Goal: Task Accomplishment & Management: Use online tool/utility

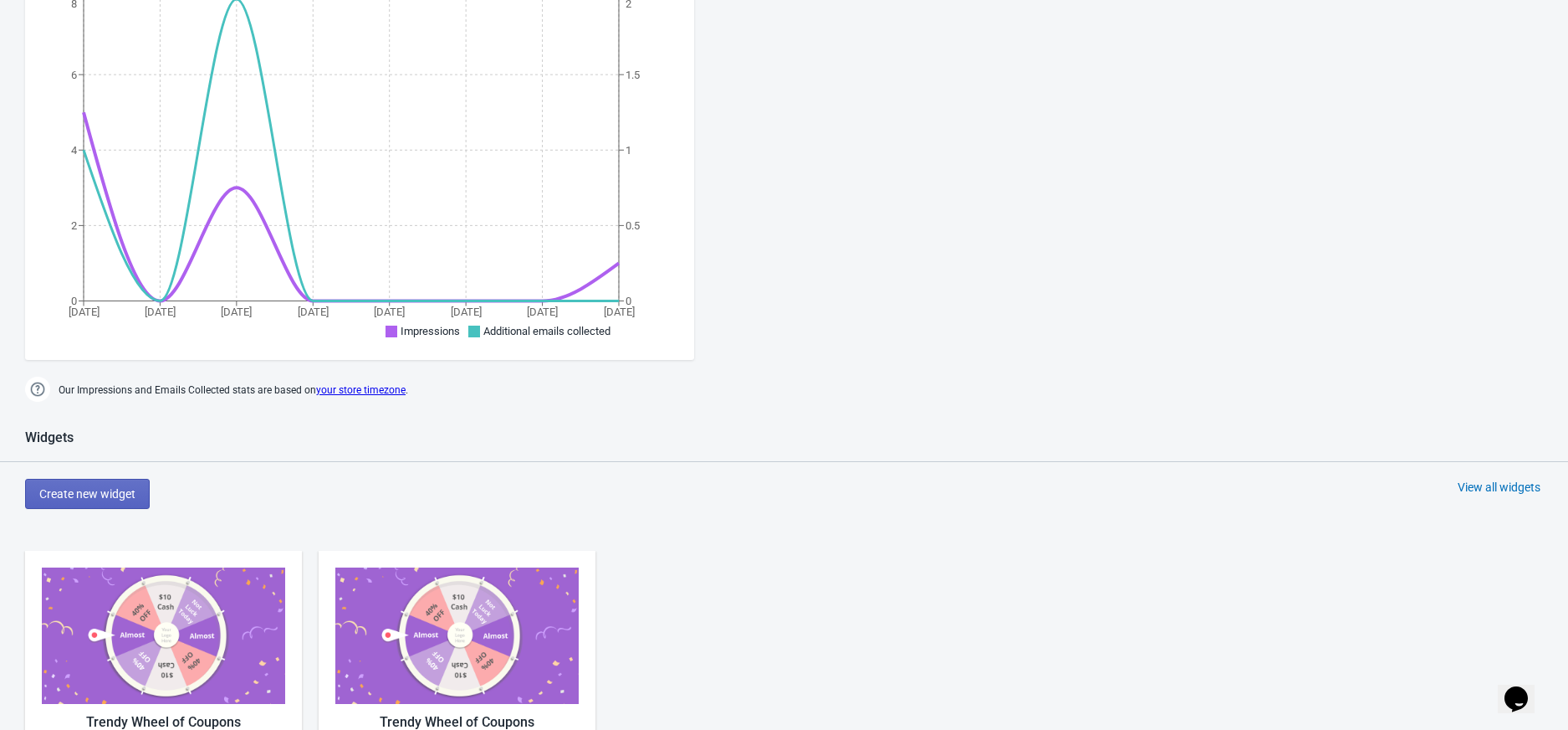
scroll to position [668, 0]
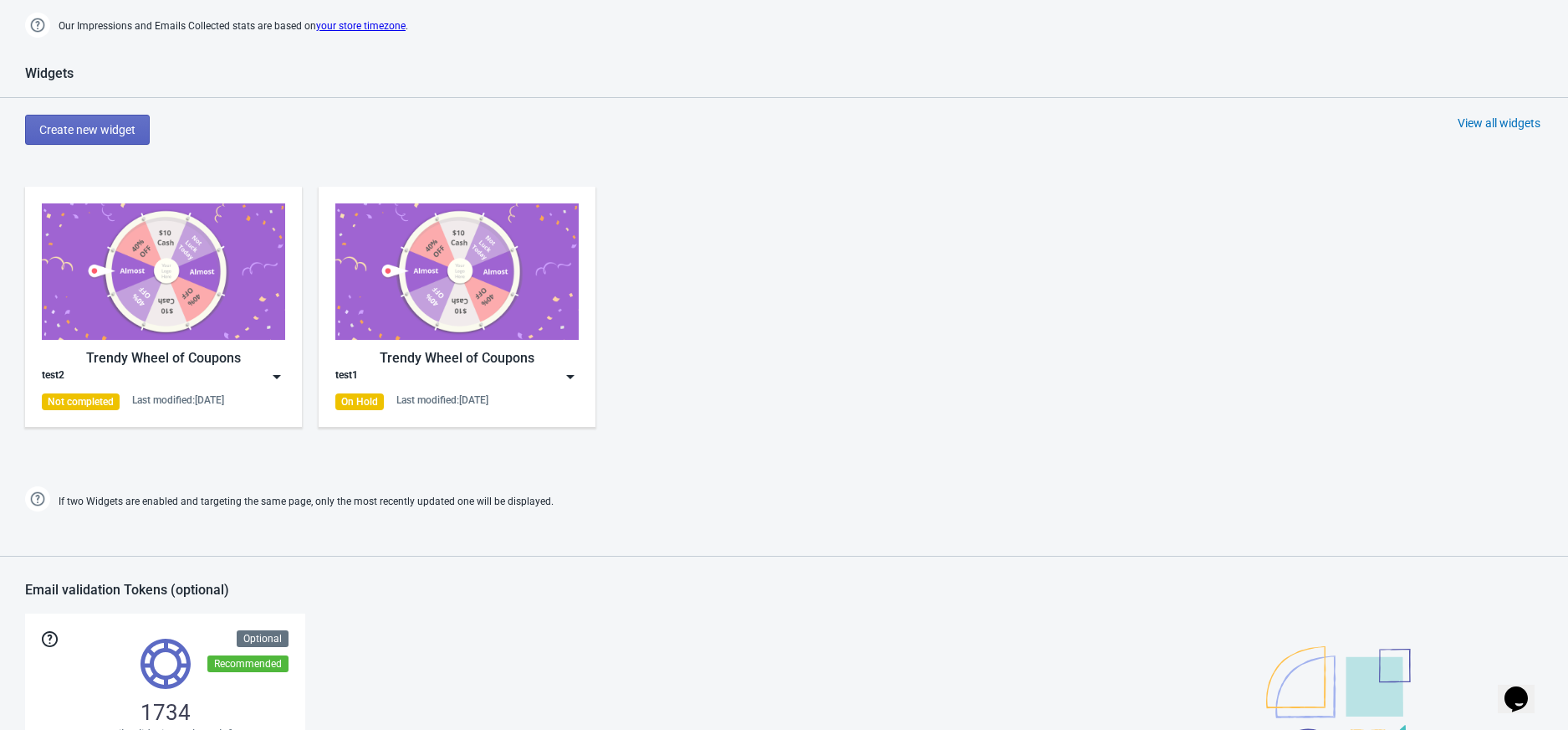
click at [552, 387] on div "Trendy Wheel of Coupons test1 On Hold Last modified: 21.8.2025" at bounding box center [457, 306] width 244 height 207
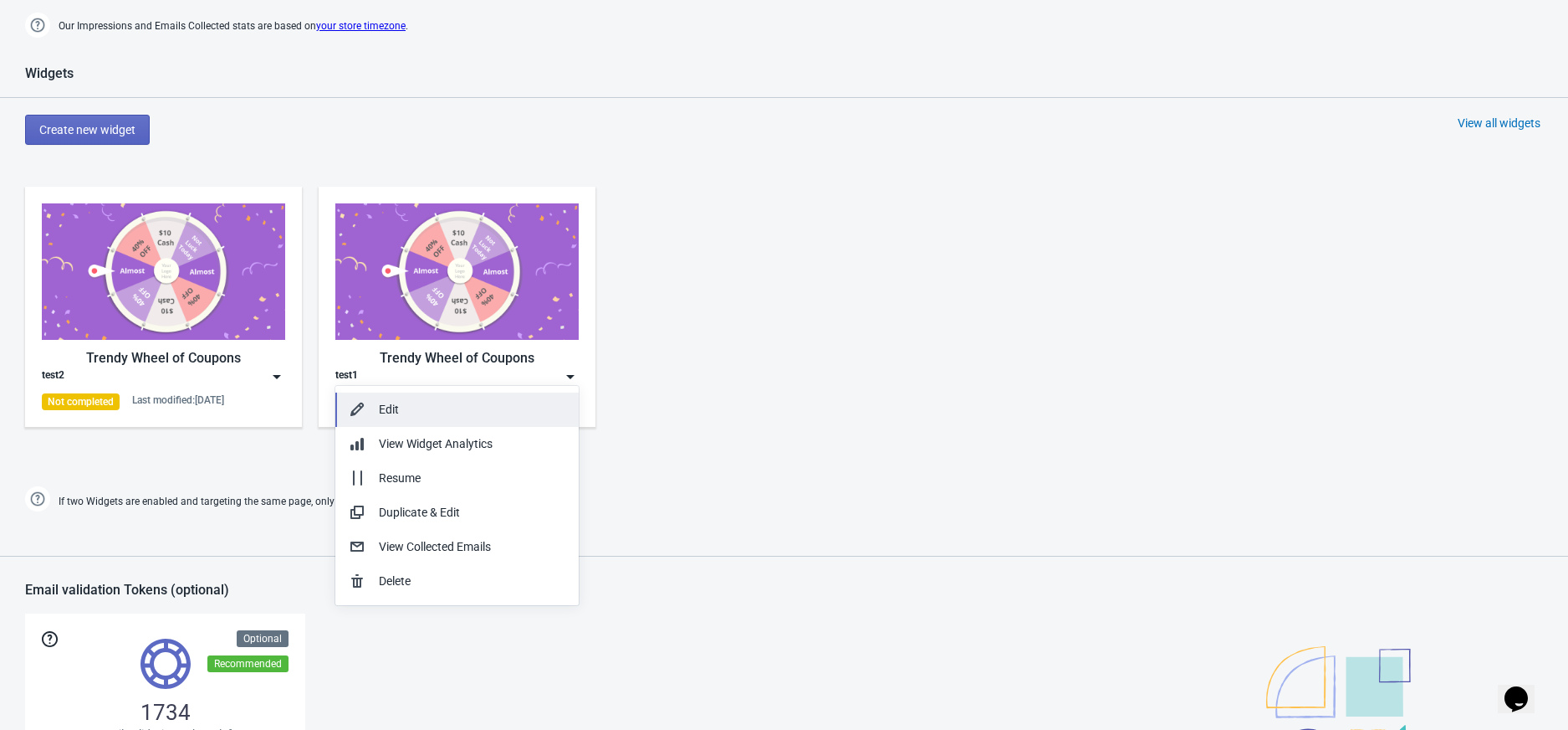
click at [509, 414] on div "Edit" at bounding box center [471, 409] width 186 height 18
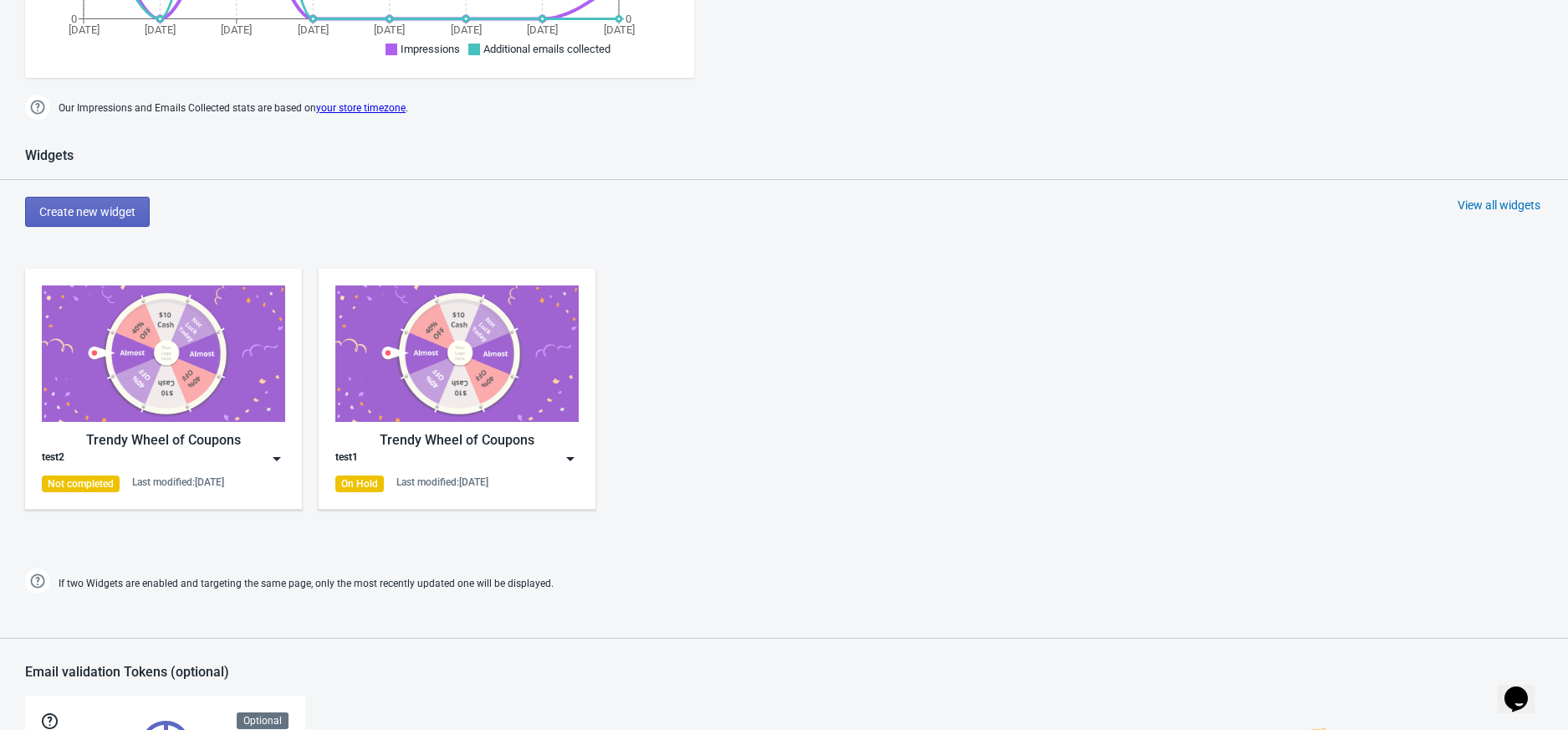
scroll to position [486, 0]
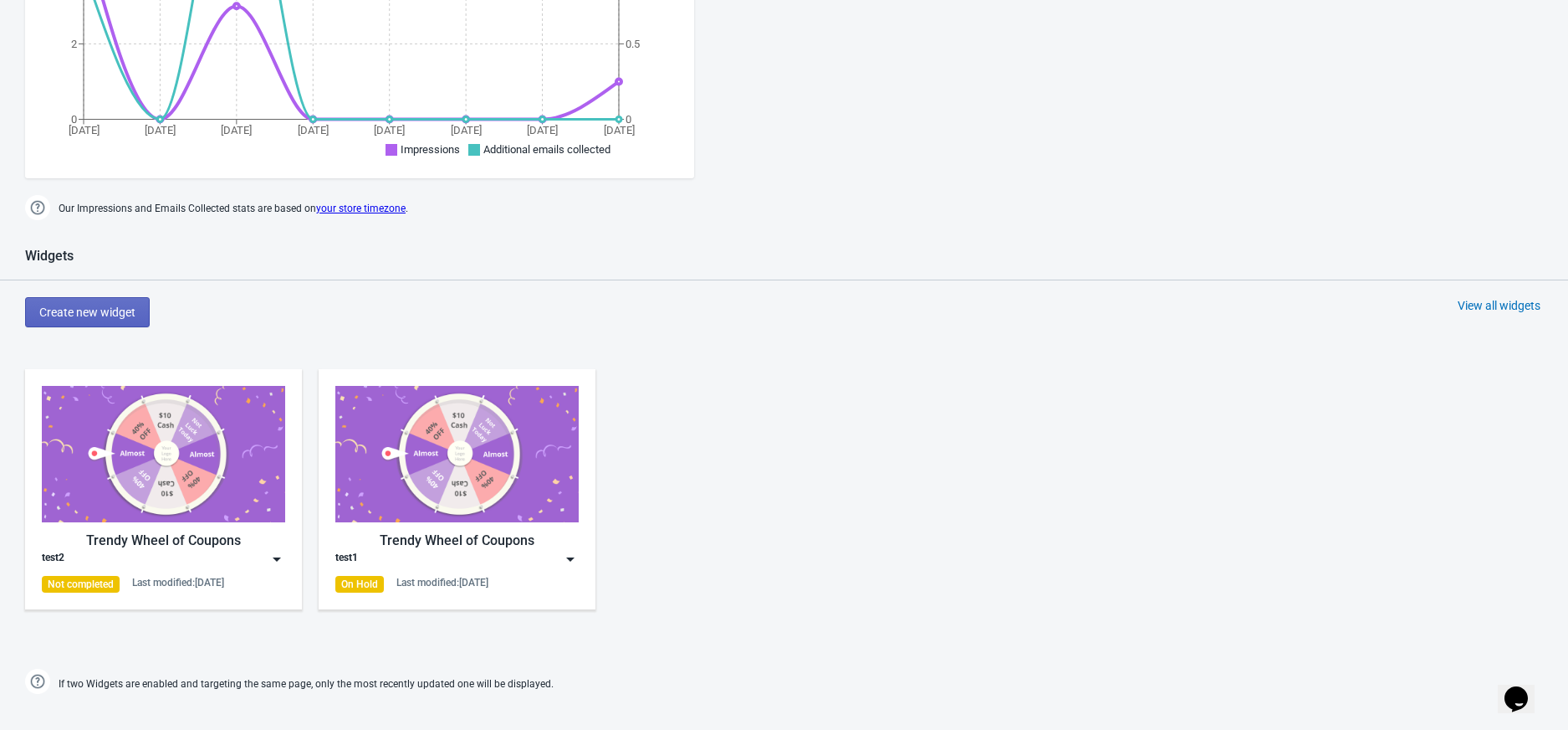
click at [251, 561] on div "test2" at bounding box center [164, 560] width 244 height 17
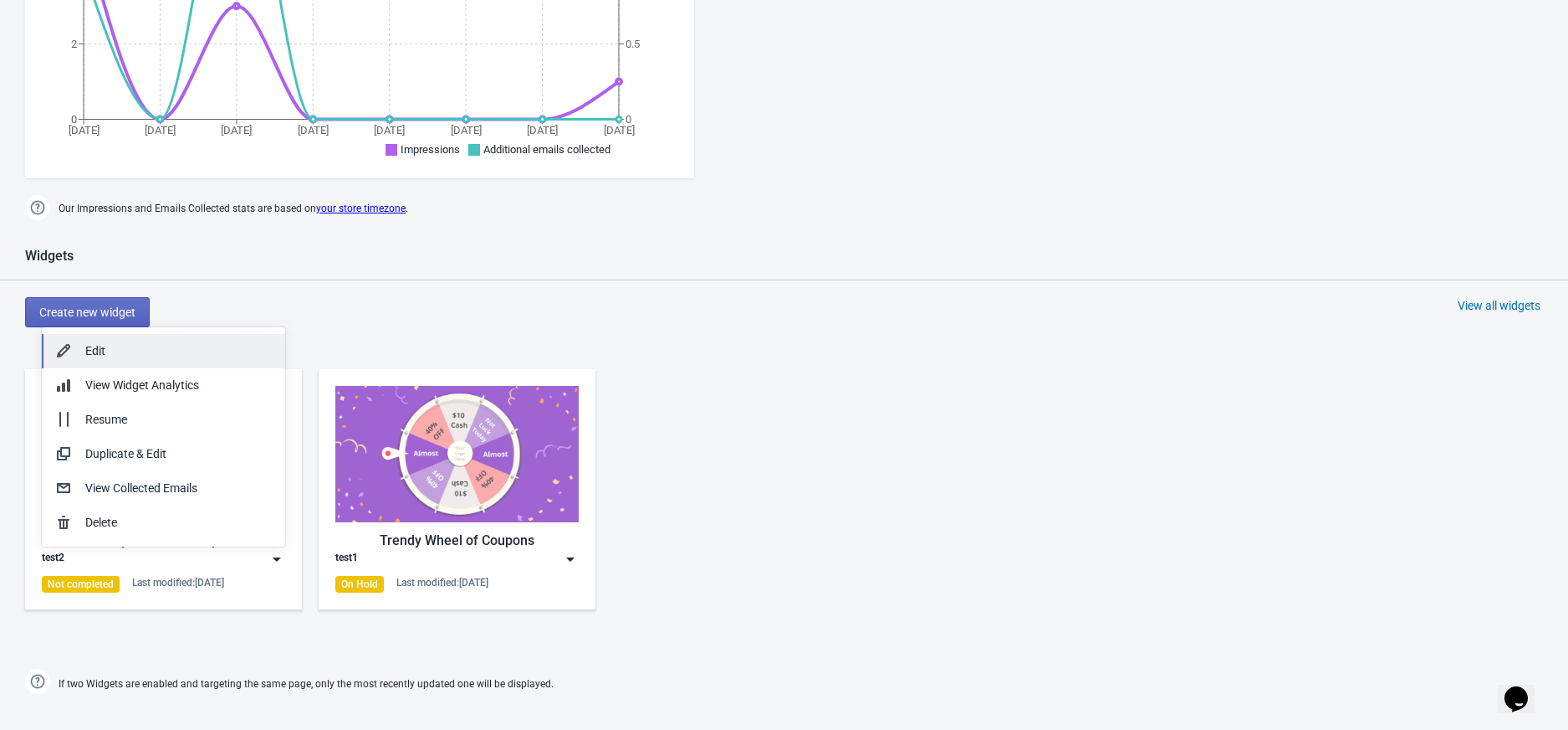
click at [125, 360] on button "Edit" at bounding box center [164, 351] width 244 height 35
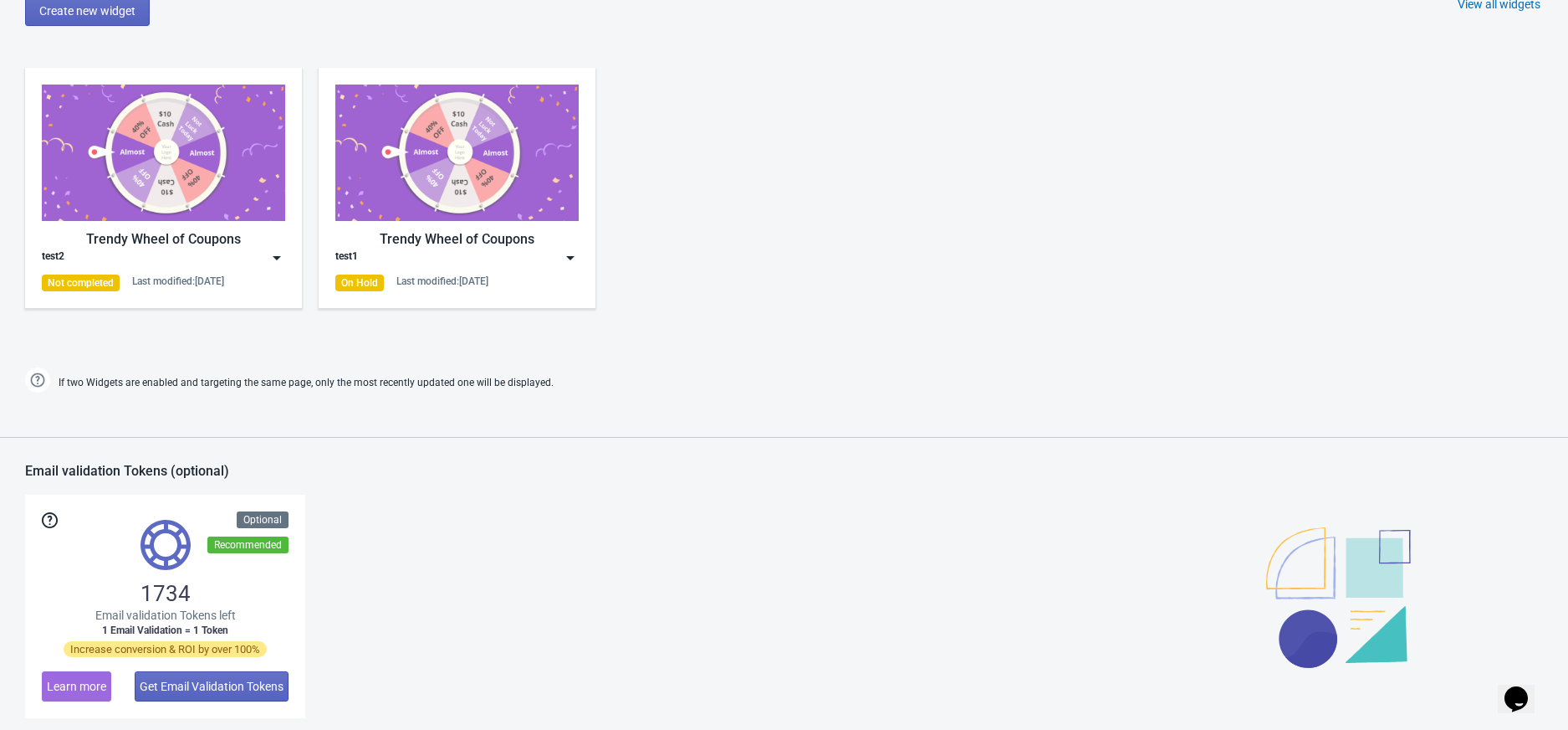
scroll to position [821, 0]
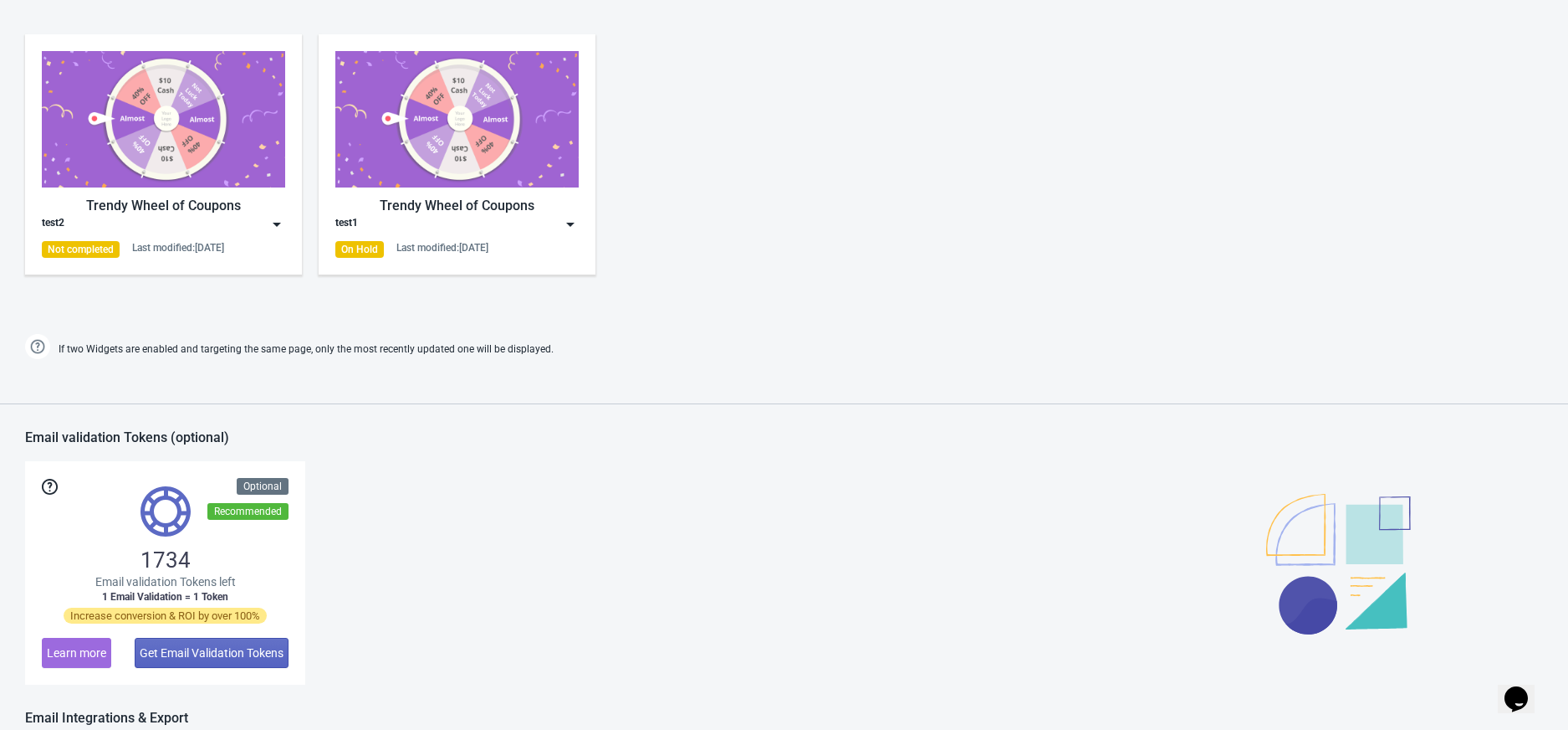
click at [418, 184] on img at bounding box center [457, 119] width 244 height 137
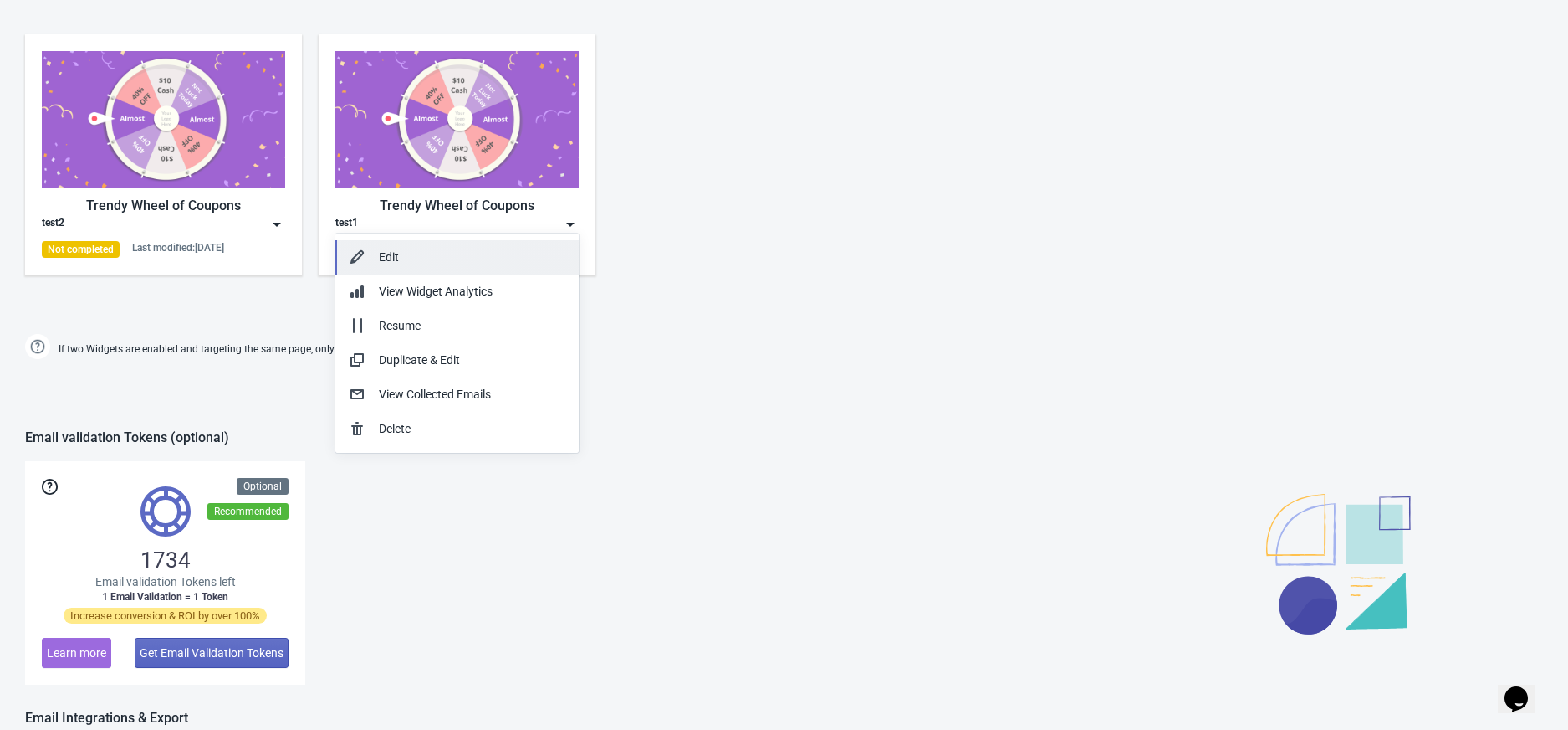
click at [415, 253] on div "Edit" at bounding box center [471, 257] width 186 height 18
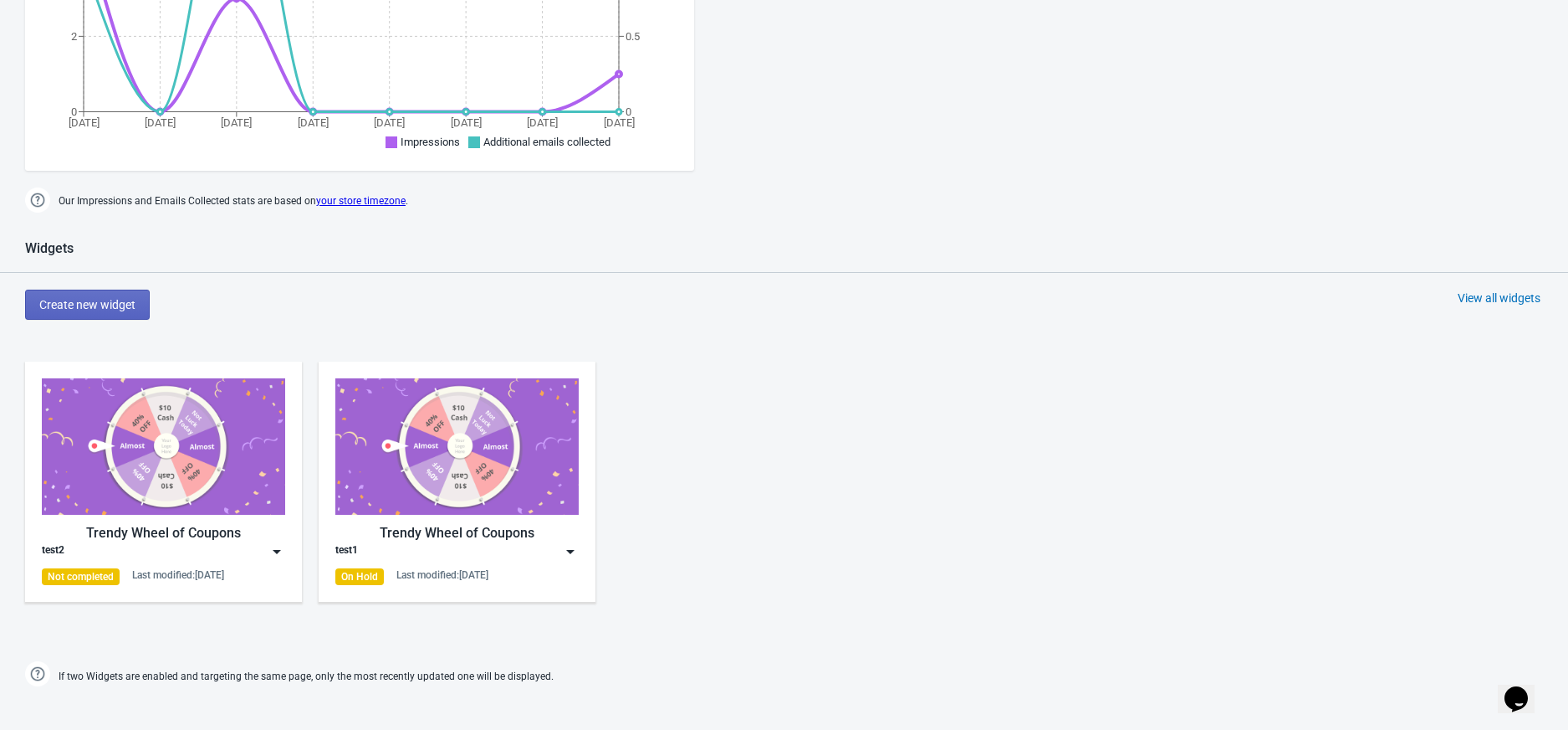
scroll to position [486, 0]
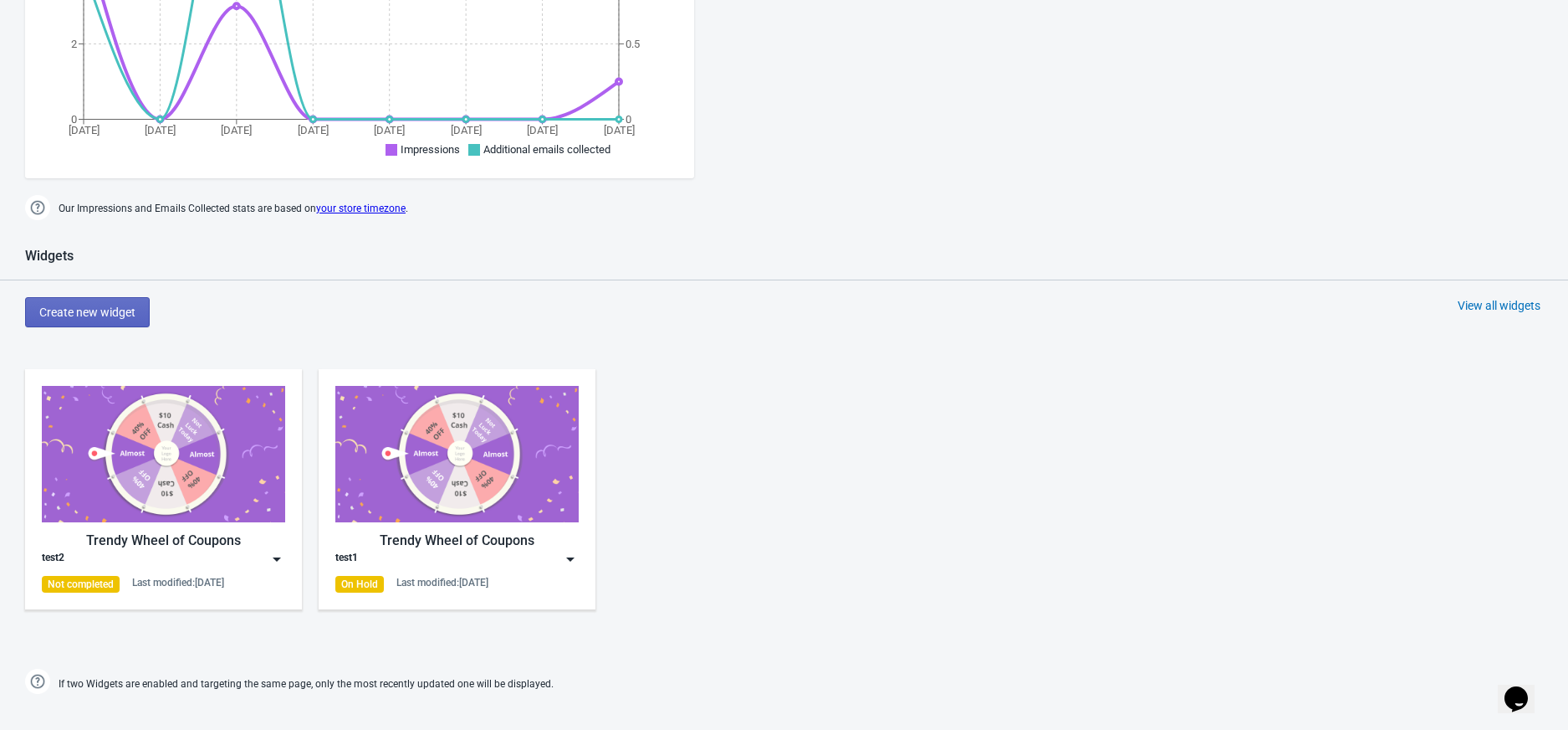
click at [262, 522] on div "Trendy Wheel of Coupons test2 Not completed Last modified: 26.8.2025" at bounding box center [164, 489] width 244 height 207
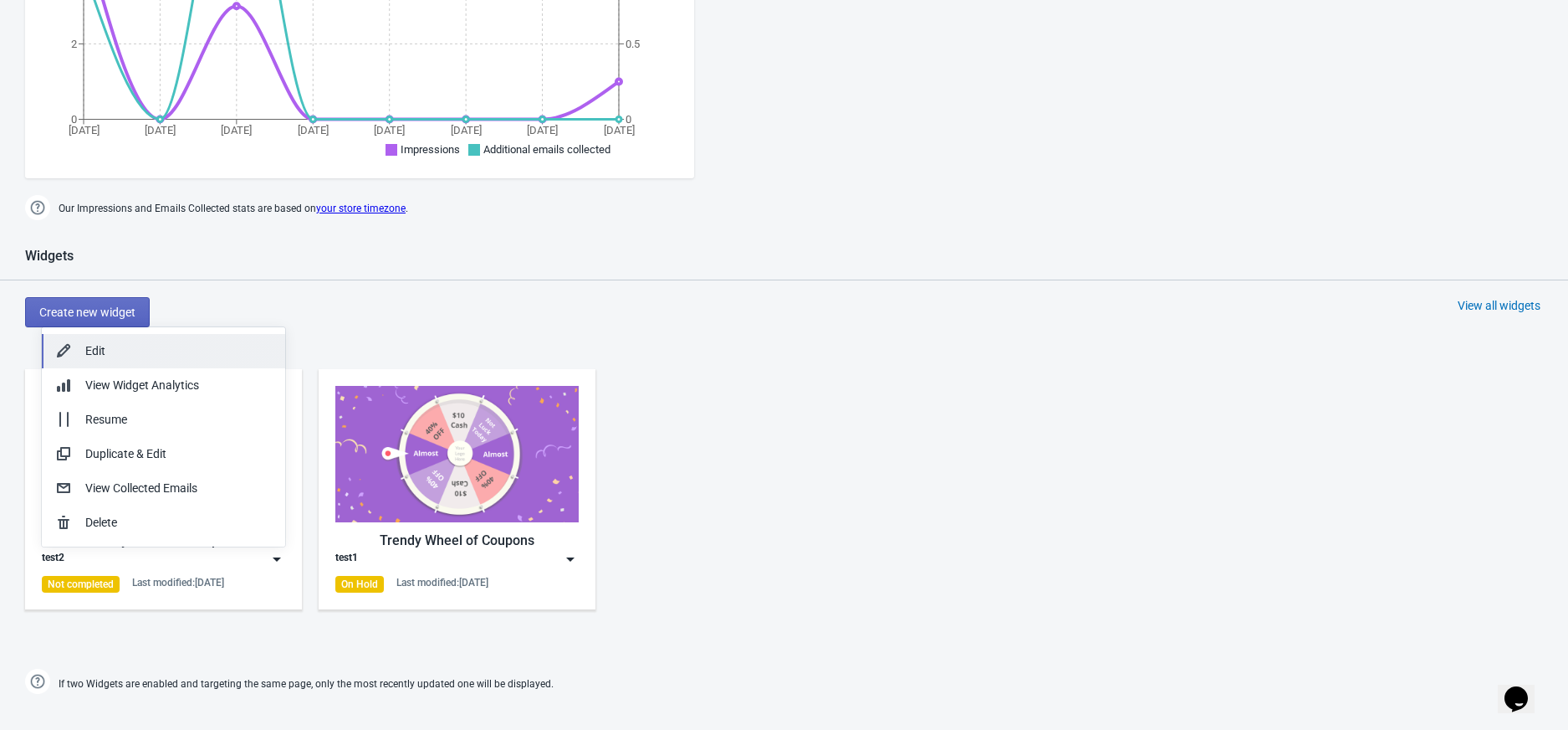
click at [118, 338] on button "Edit" at bounding box center [164, 351] width 244 height 35
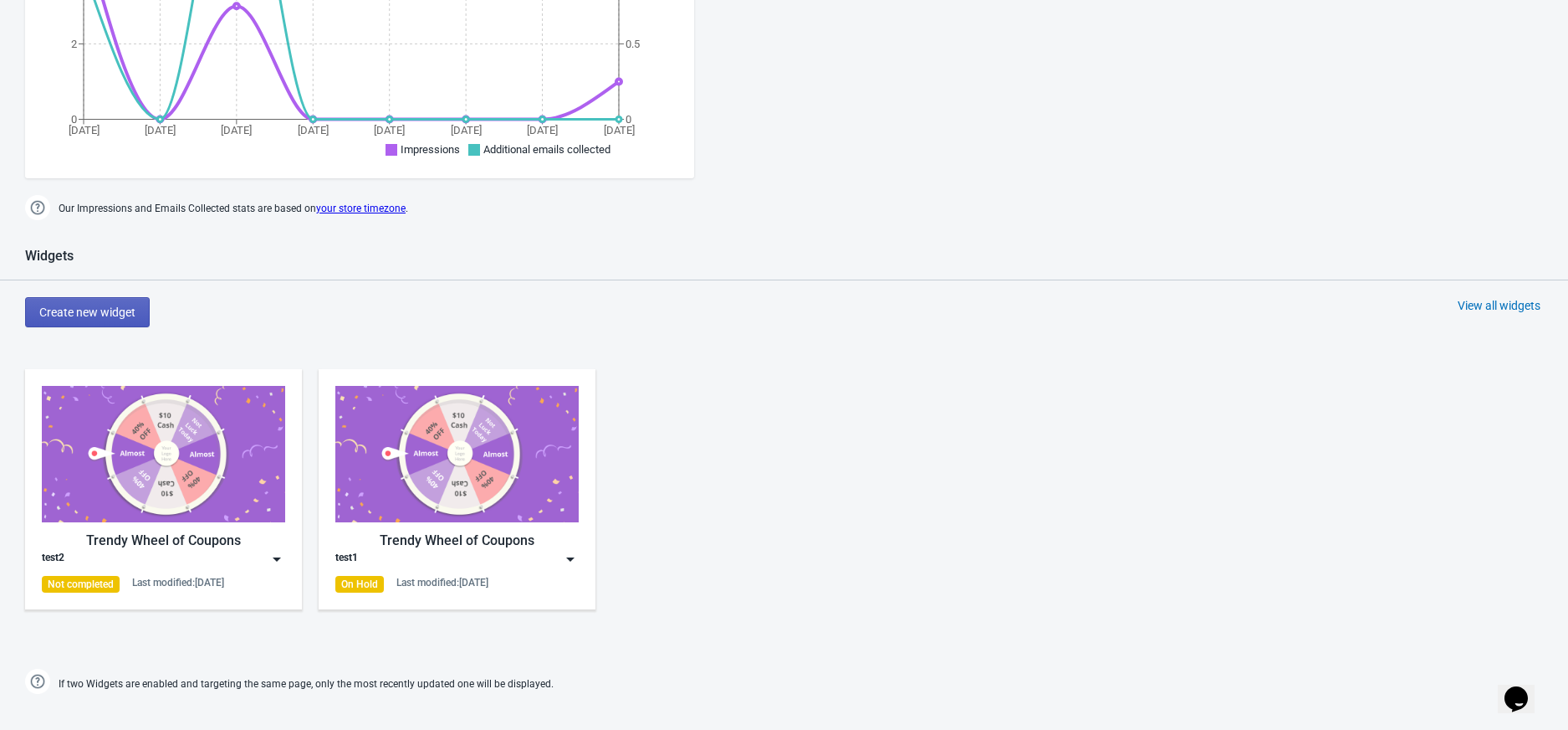
click at [115, 316] on span "Create new widget" at bounding box center [88, 312] width 96 height 14
click at [209, 416] on img at bounding box center [164, 454] width 244 height 137
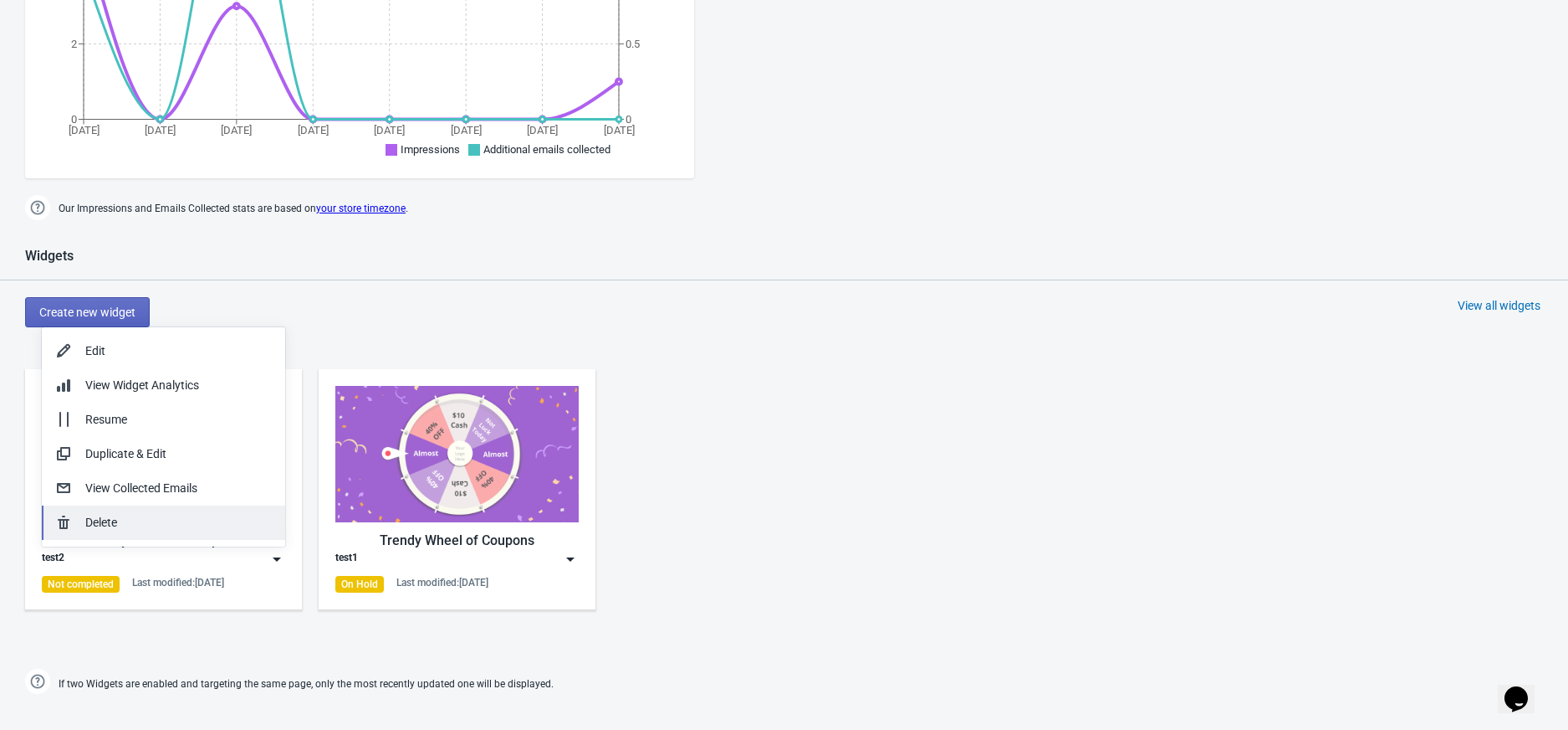
click at [116, 516] on div "Delete" at bounding box center [178, 522] width 186 height 18
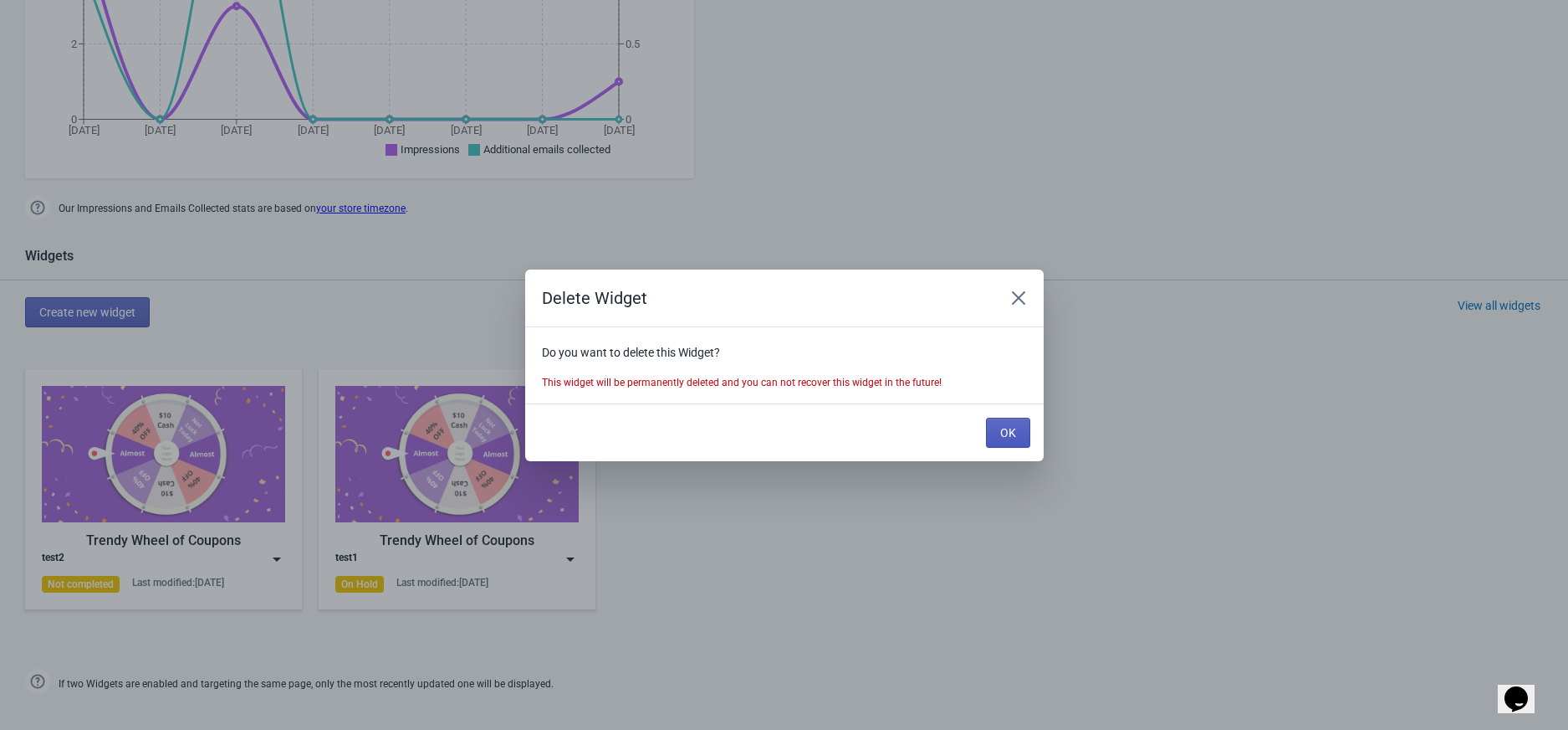
click at [1007, 433] on span "OK" at bounding box center [1008, 433] width 16 height 14
click at [1010, 427] on span "OK" at bounding box center [1008, 433] width 16 height 14
click at [1024, 300] on icon "Close" at bounding box center [1019, 298] width 17 height 17
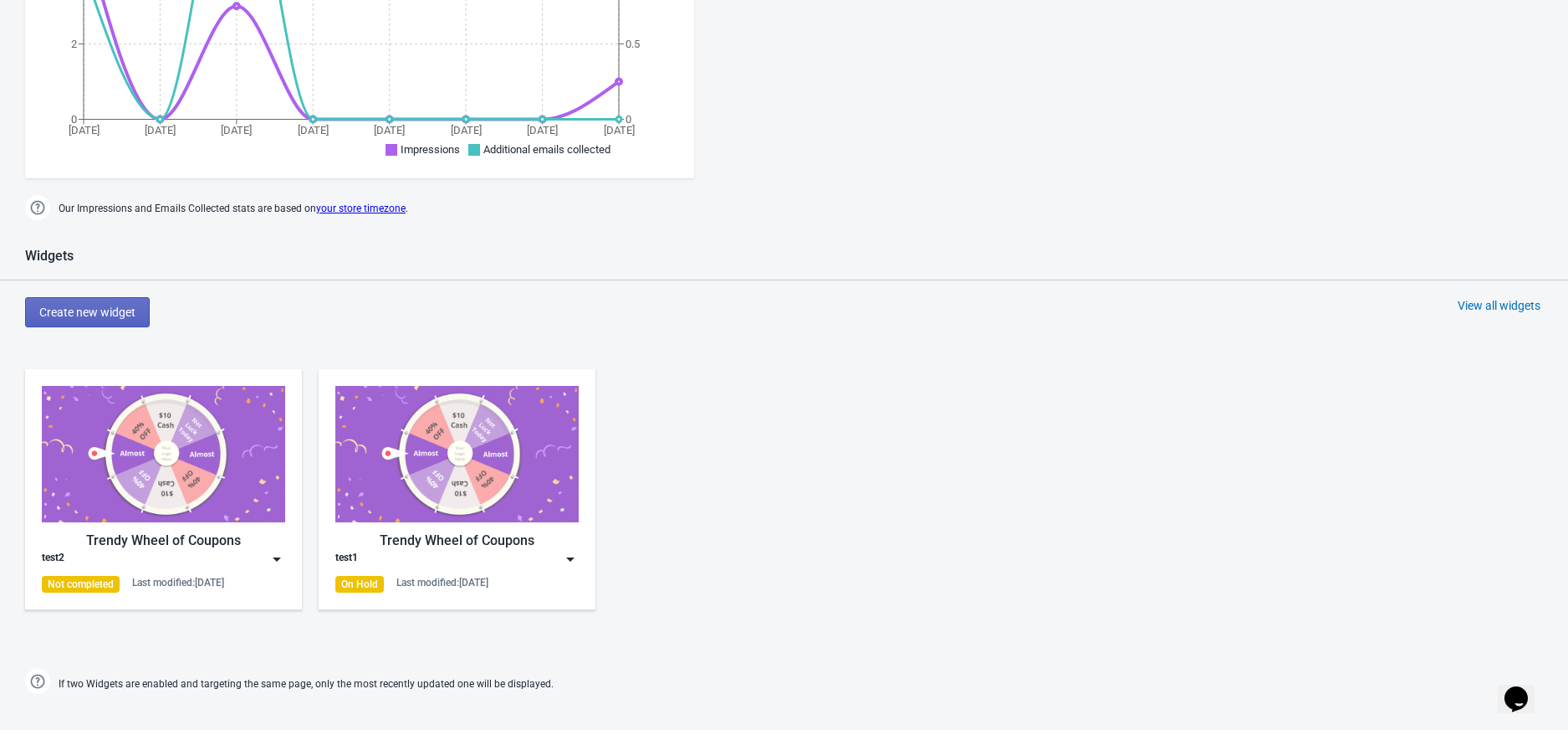
click at [212, 580] on div "Last modified: 26.8.2025" at bounding box center [178, 582] width 92 height 14
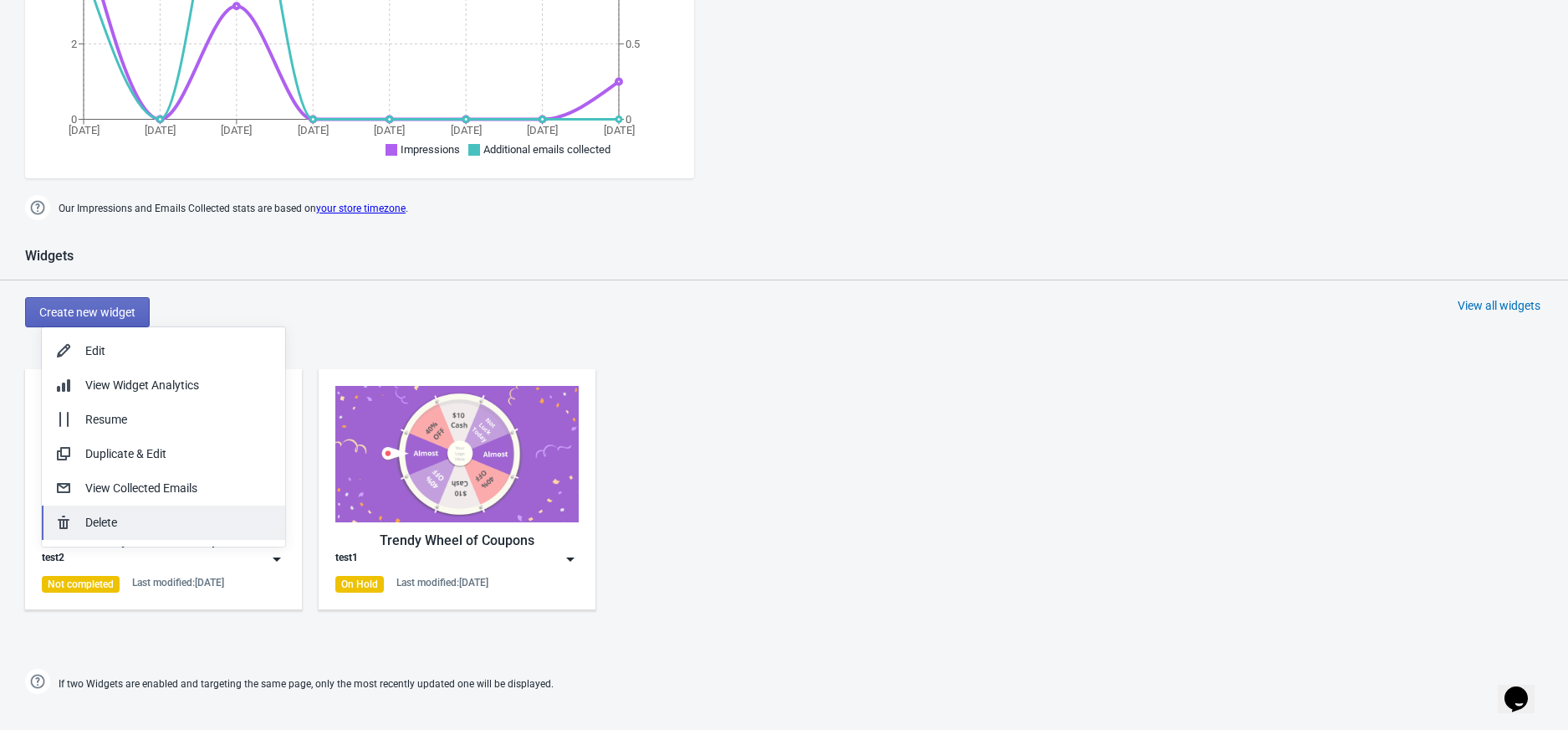
click at [123, 522] on div "Delete" at bounding box center [178, 522] width 186 height 18
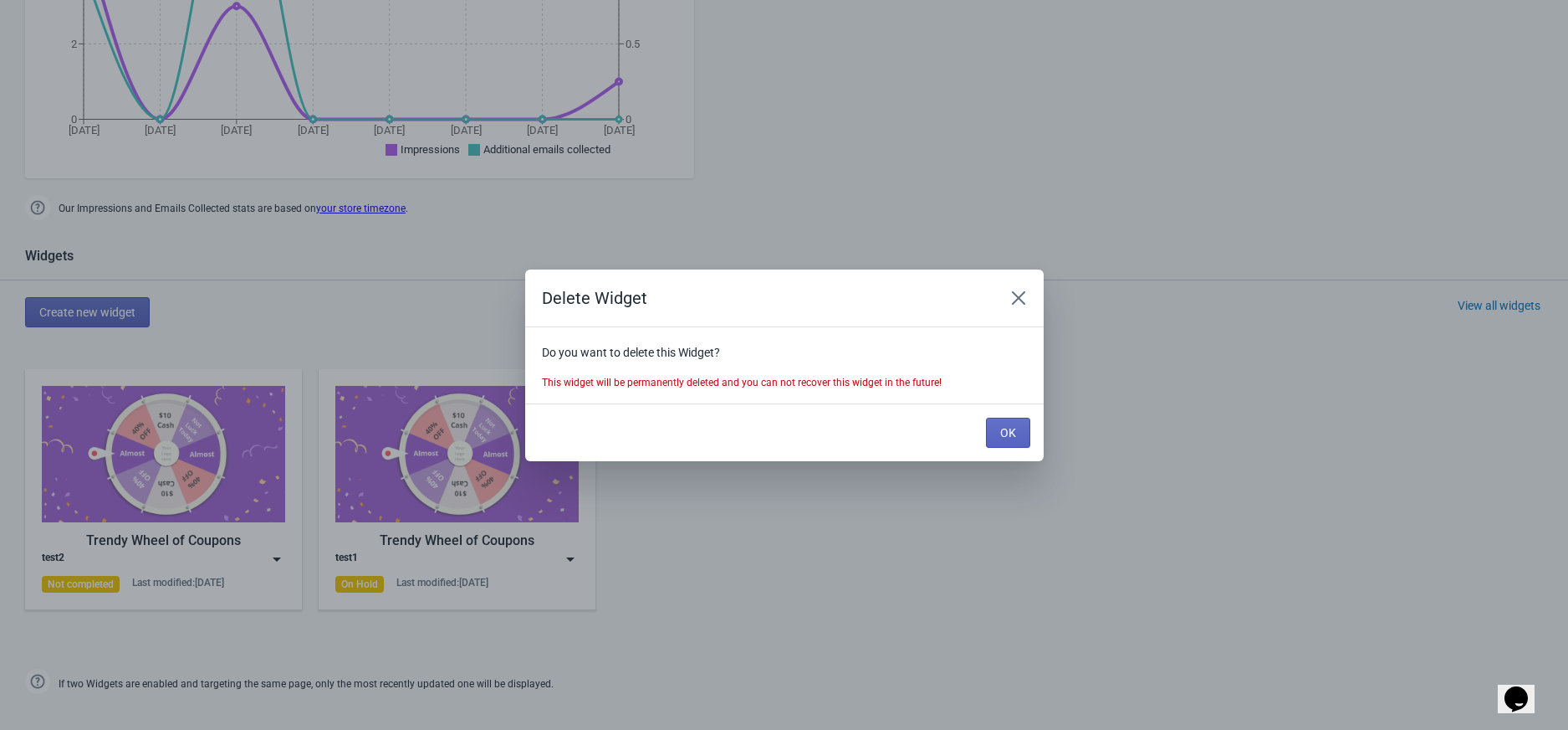
scroll to position [0, 0]
click at [1016, 427] on span "OK" at bounding box center [1008, 433] width 16 height 14
click at [1024, 437] on button "OK" at bounding box center [1008, 433] width 45 height 30
click at [1019, 429] on button "OK" at bounding box center [1008, 433] width 45 height 30
click at [1020, 283] on button "Close" at bounding box center [1019, 298] width 30 height 30
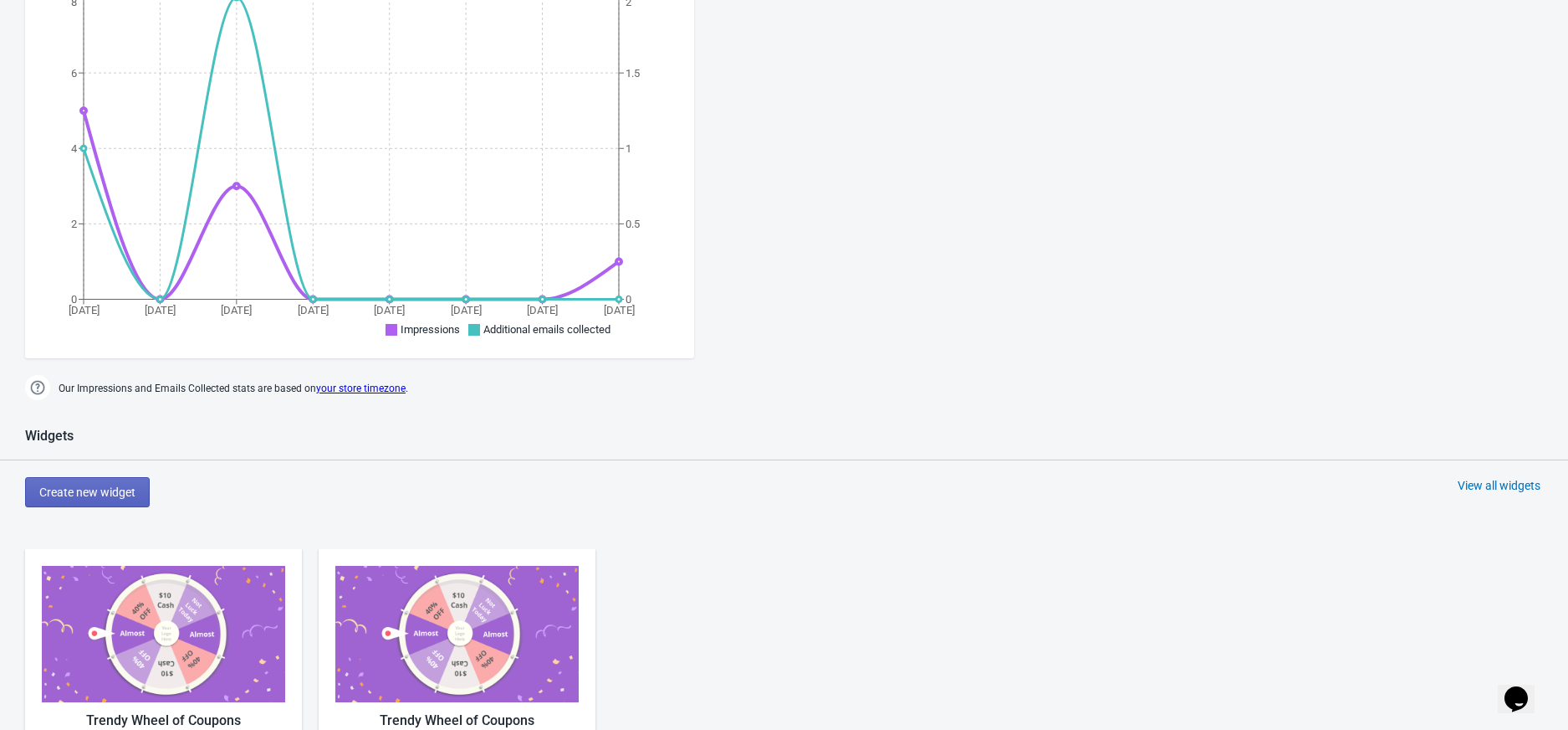
scroll to position [486, 0]
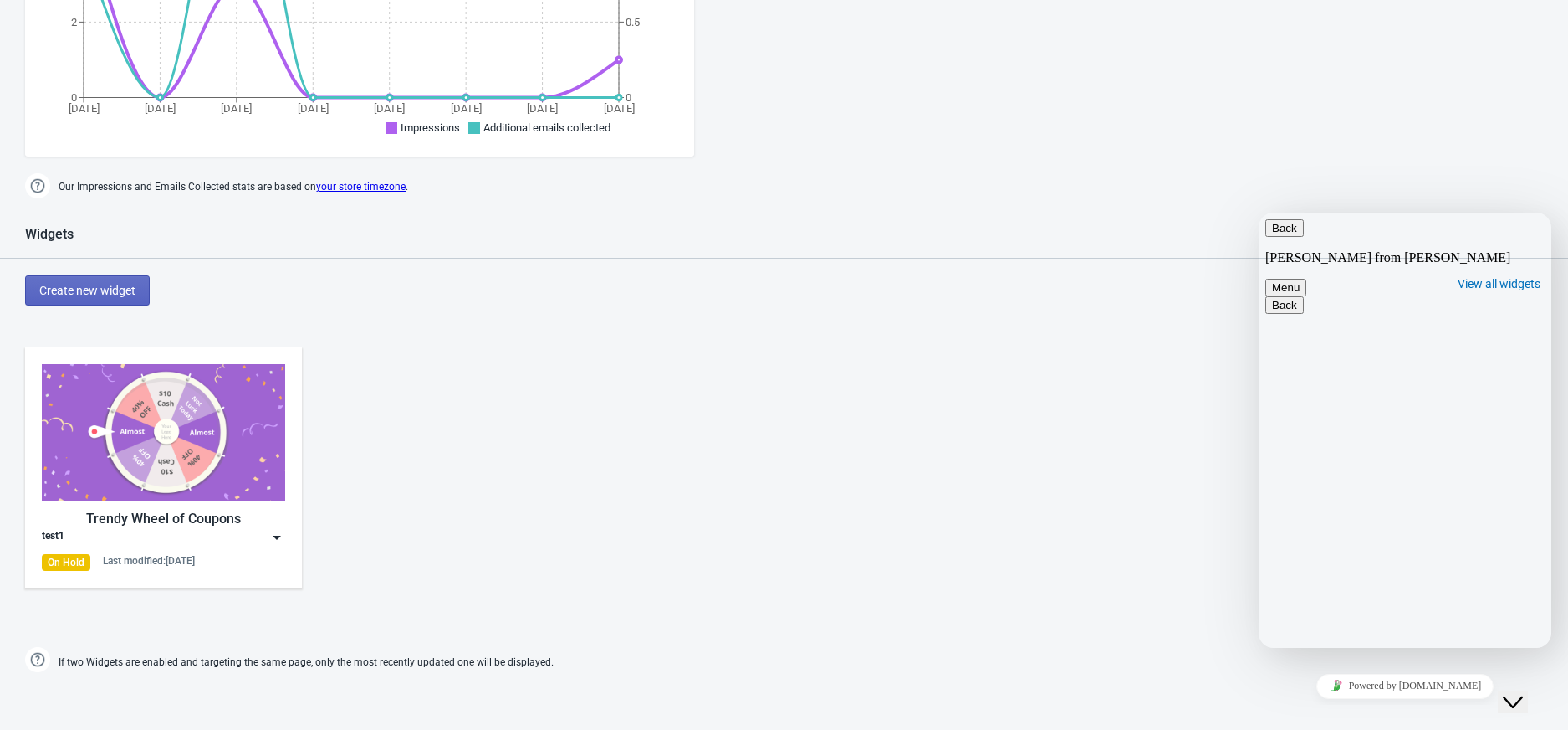
scroll to position [557, 0]
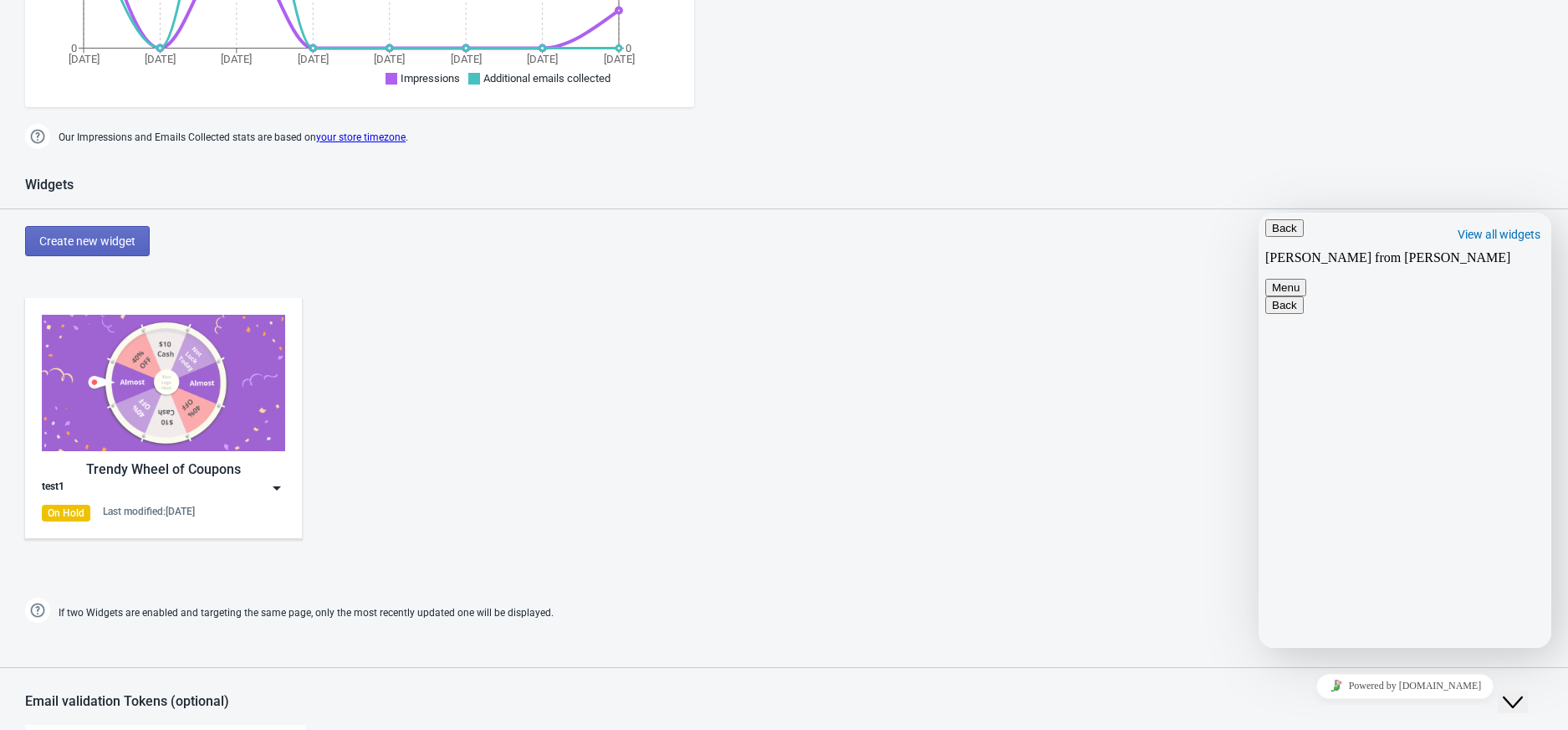
click at [274, 485] on img at bounding box center [277, 488] width 17 height 17
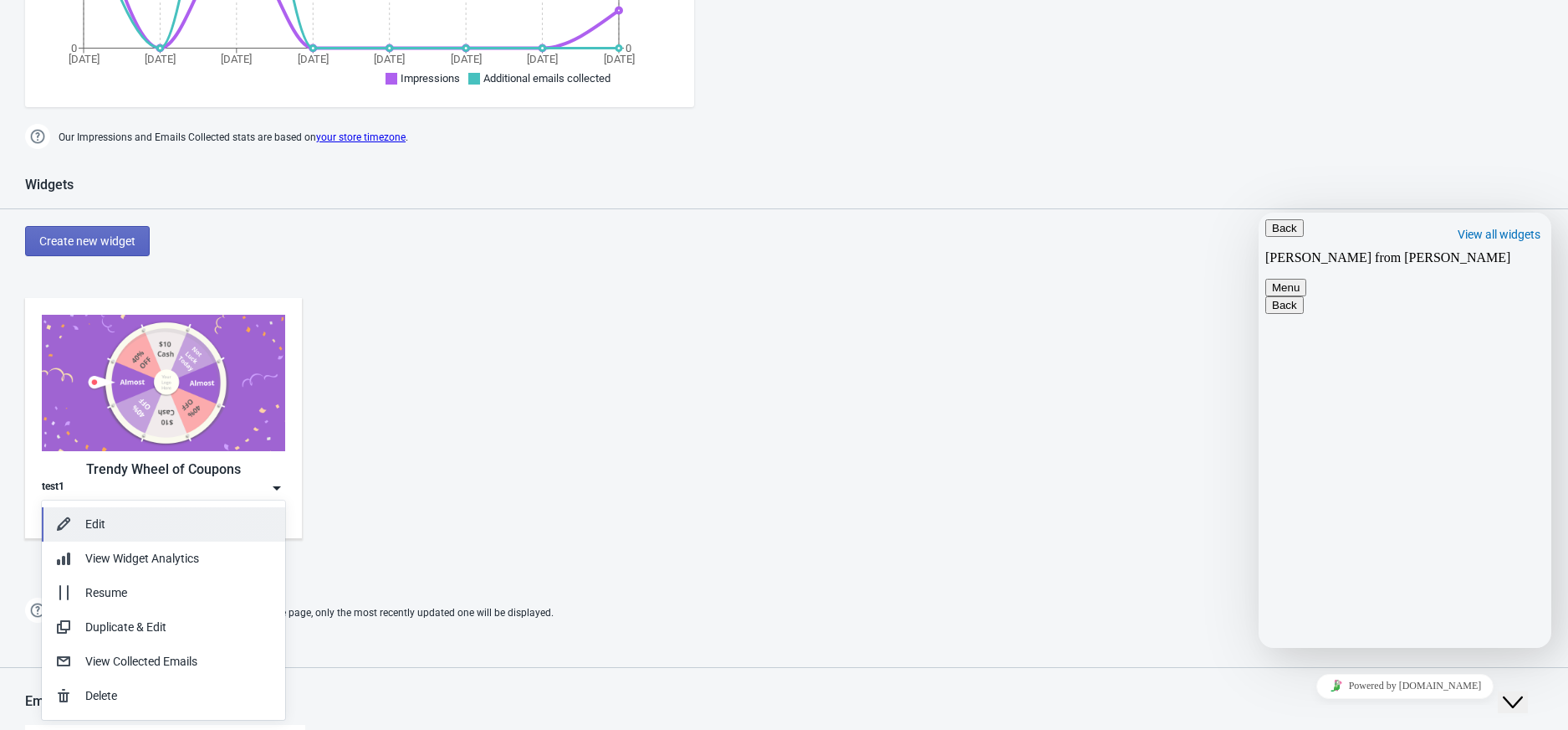
click at [201, 519] on div "Edit" at bounding box center [178, 524] width 186 height 18
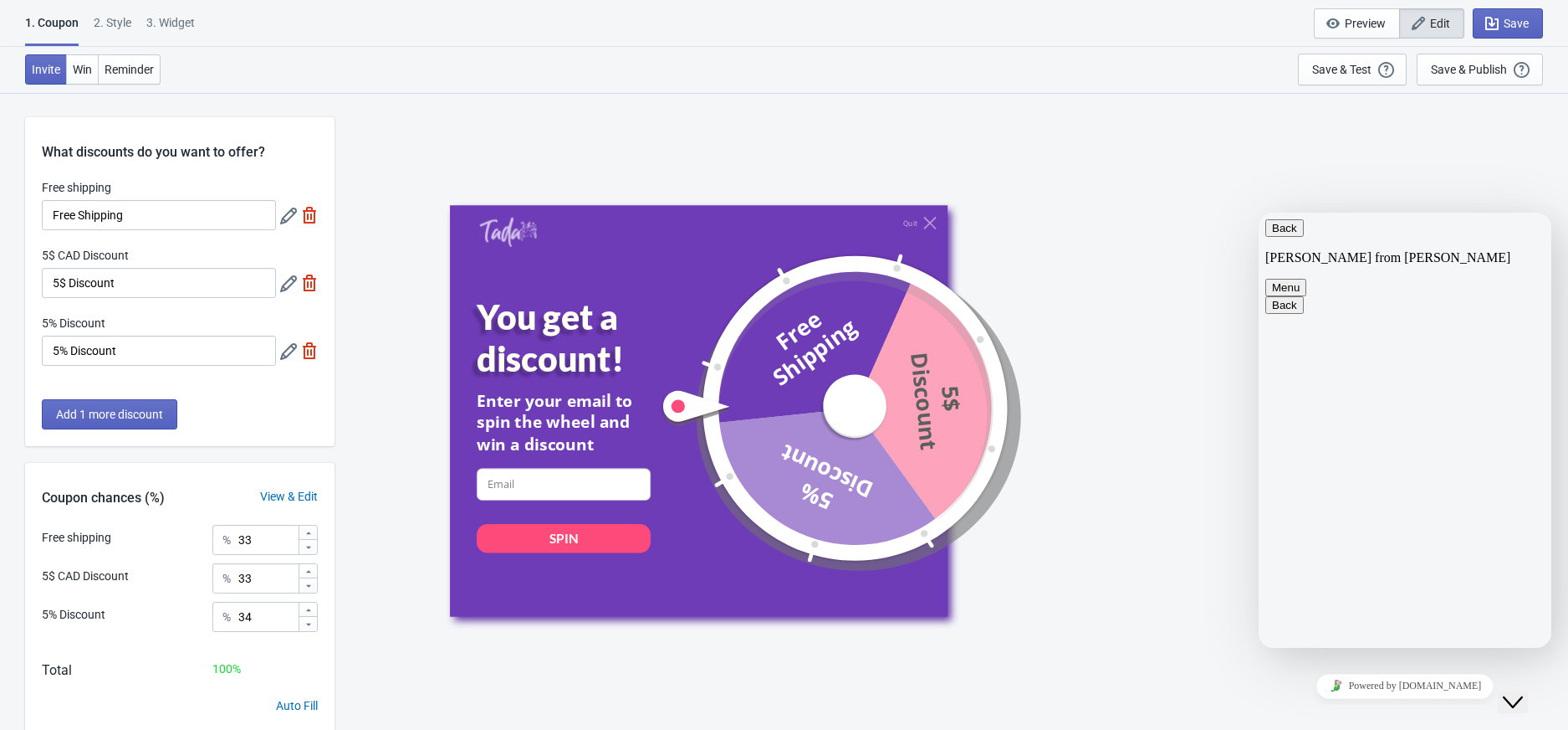
click at [1525, 699] on button "Close Chat This icon closes the chat window." at bounding box center [1513, 702] width 30 height 22
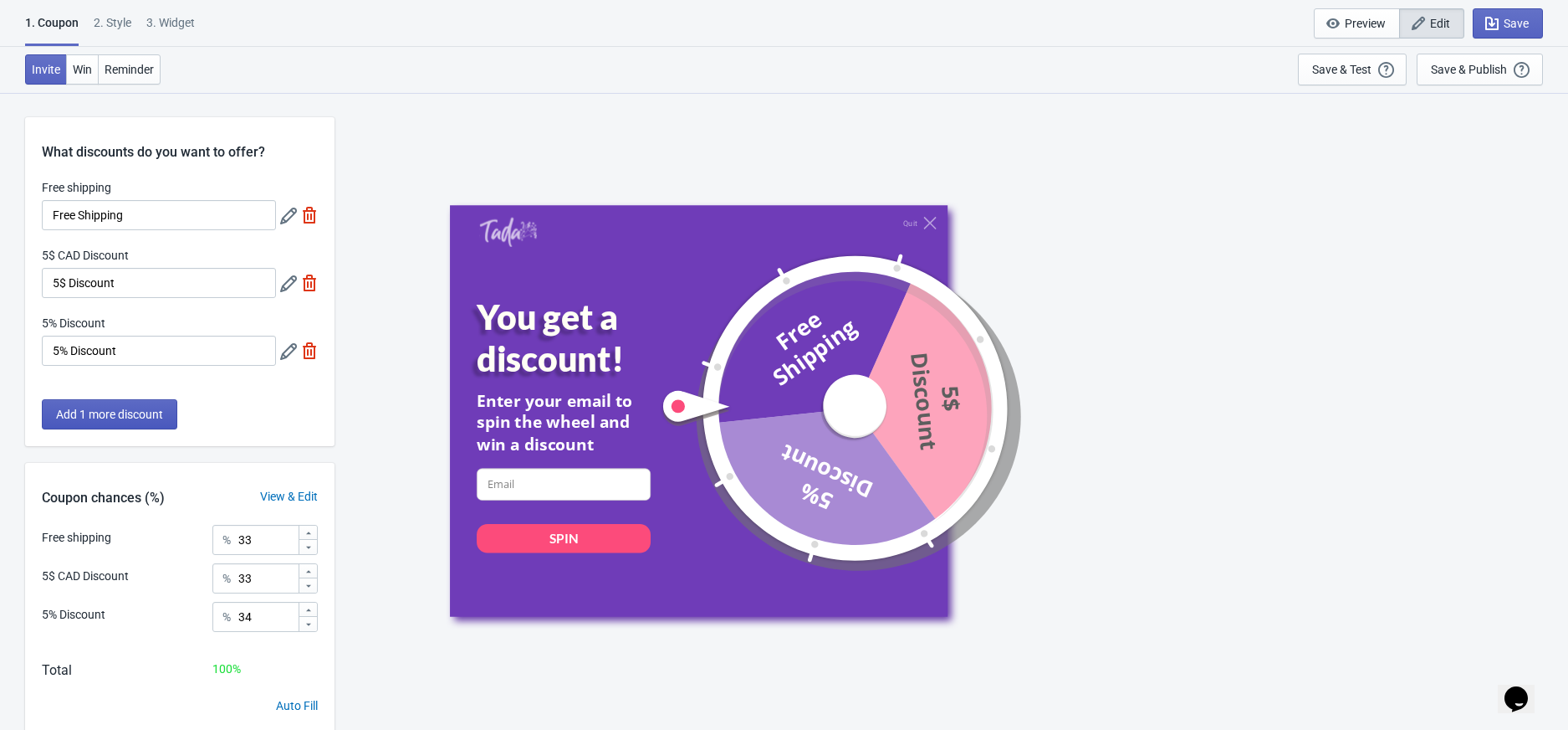
click at [94, 403] on button "Add 1 more discount" at bounding box center [110, 414] width 136 height 30
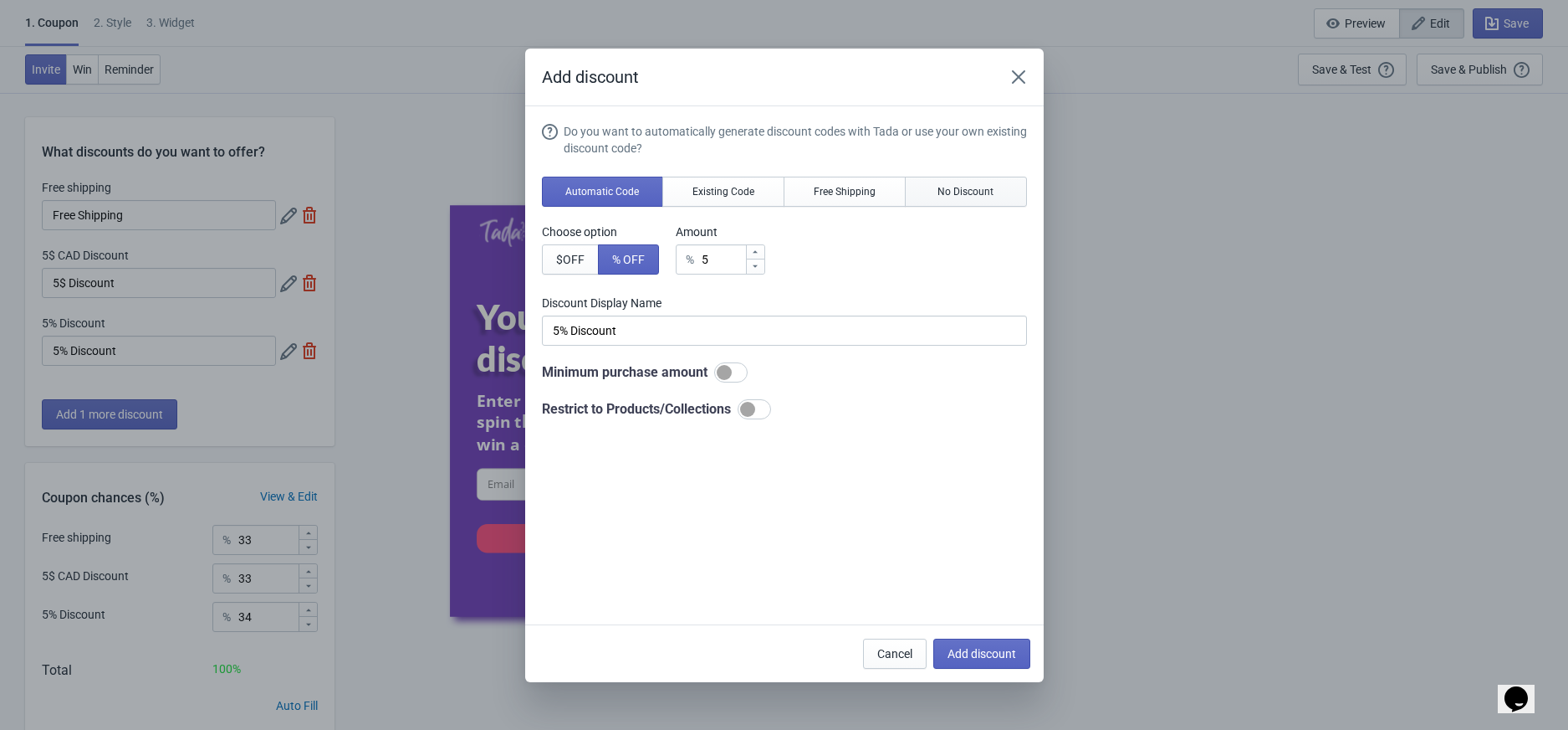
click at [1000, 188] on button "No Discount" at bounding box center [966, 192] width 122 height 30
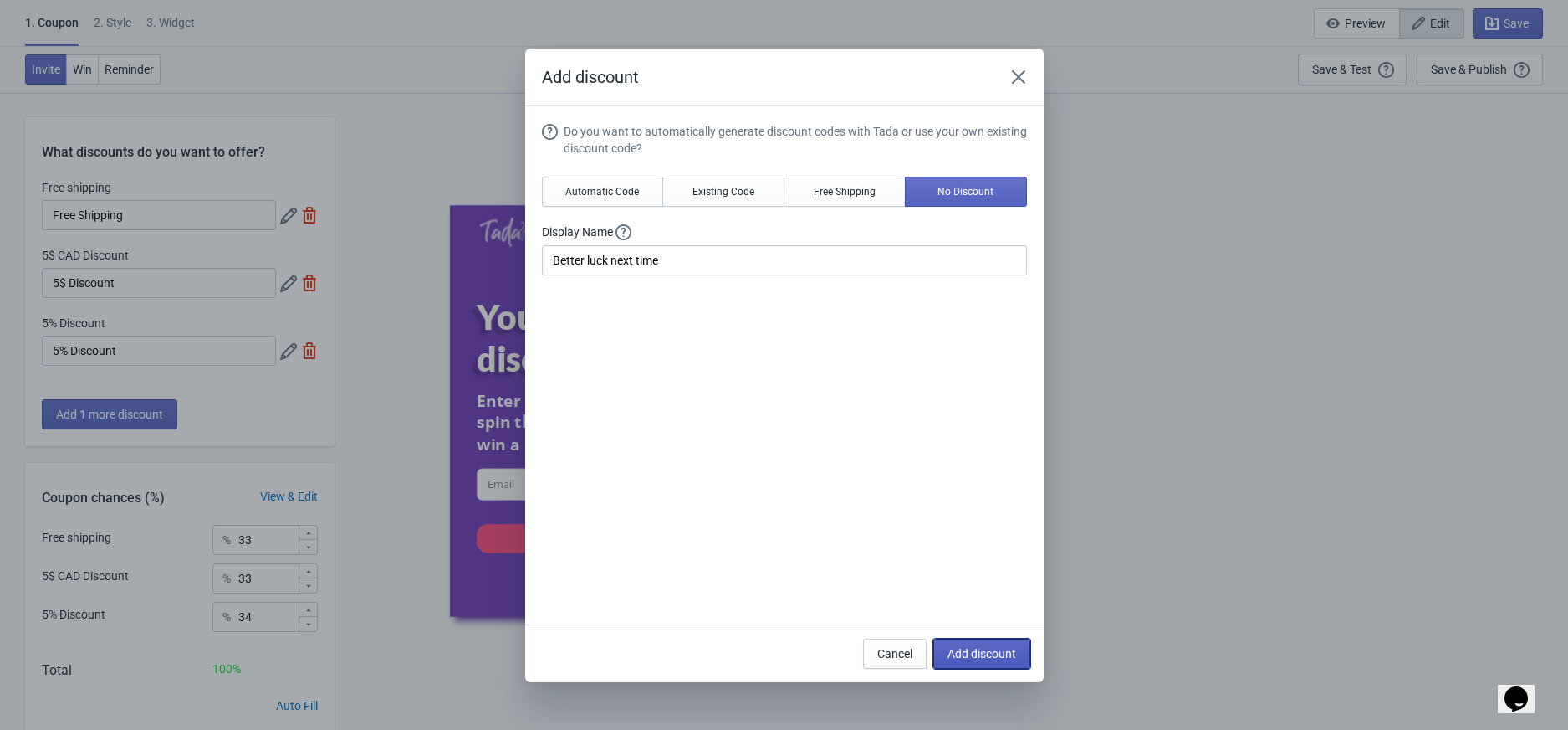
click at [1010, 648] on span "Add discount" at bounding box center [982, 654] width 68 height 14
type input "25"
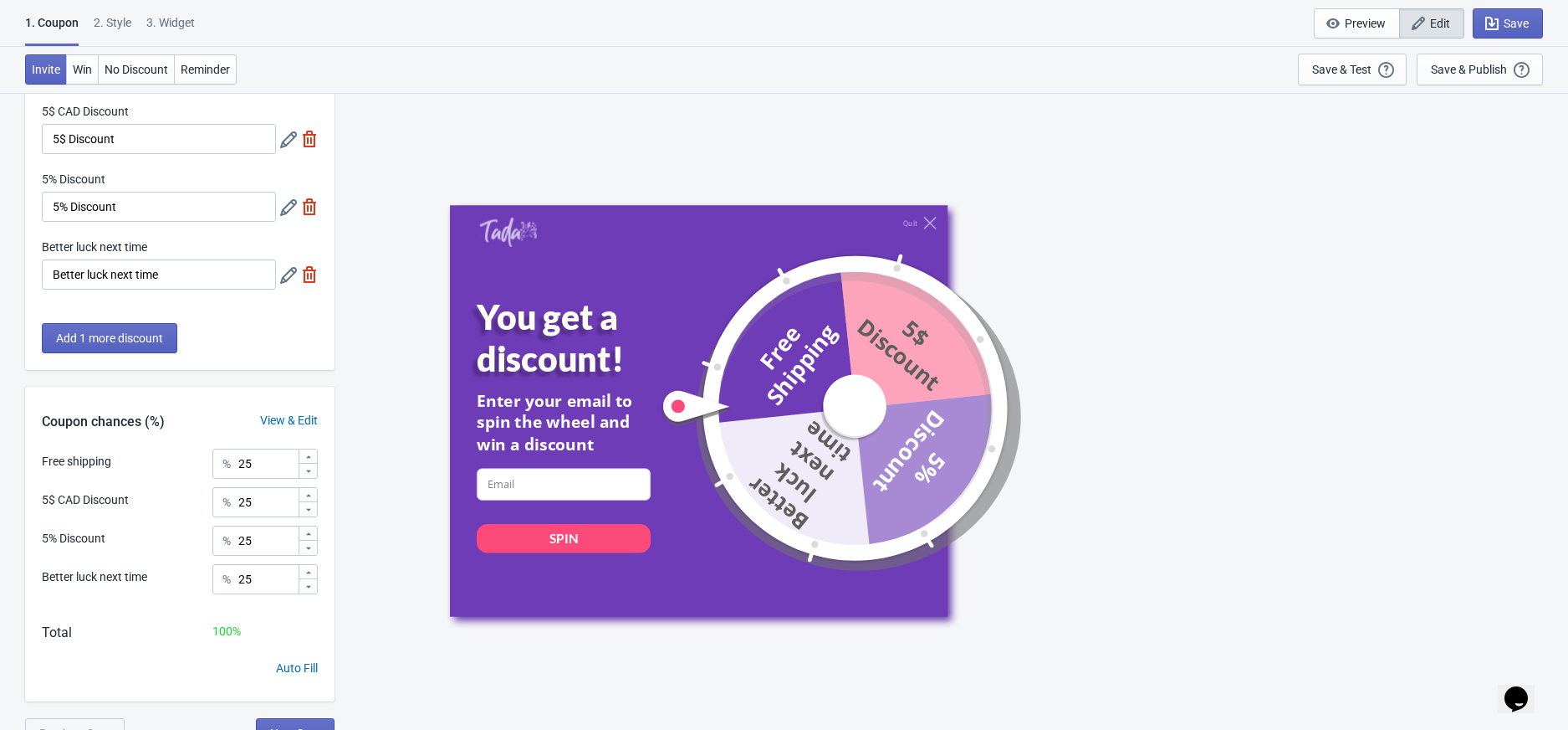
scroll to position [162, 0]
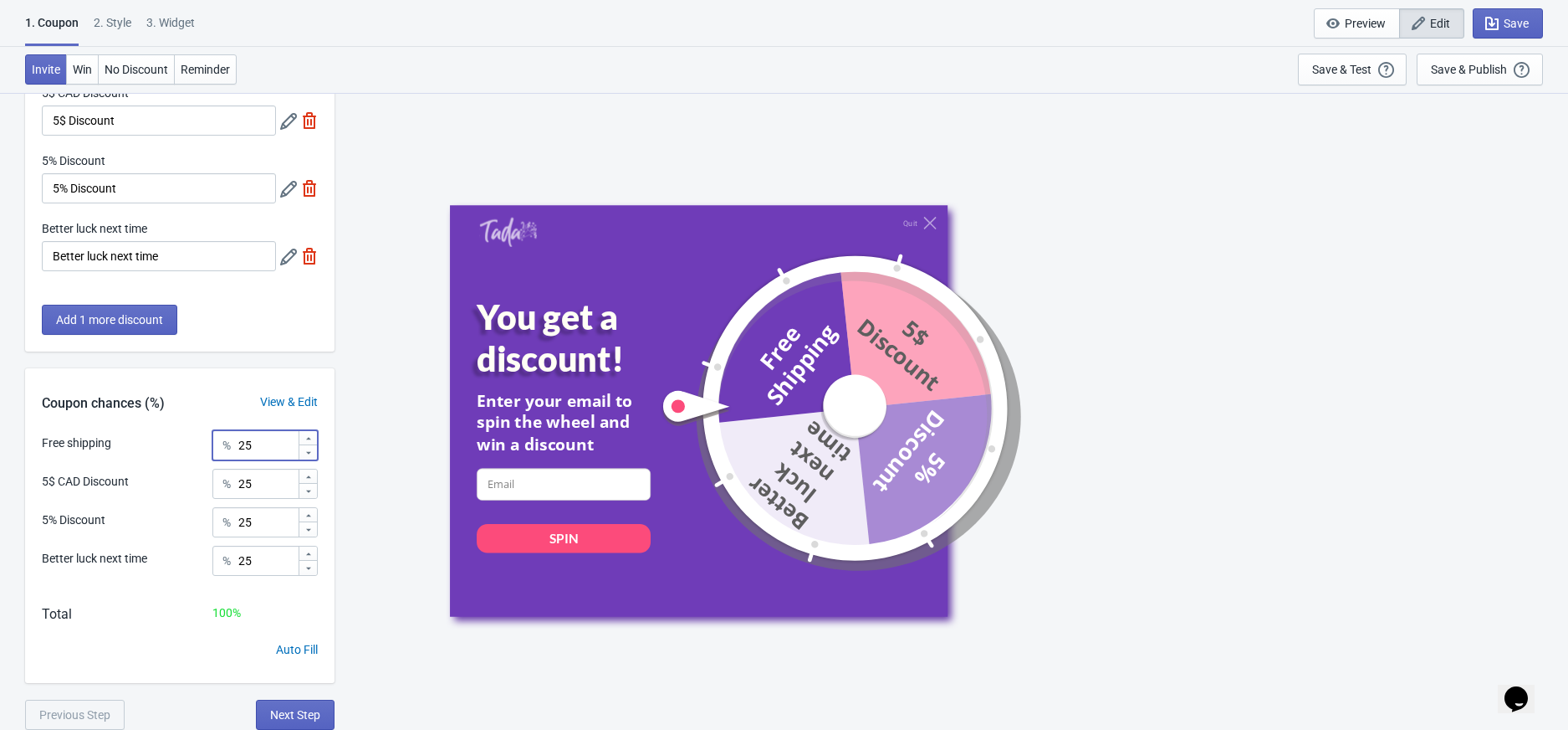
drag, startPoint x: 251, startPoint y: 443, endPoint x: 207, endPoint y: 454, distance: 45.4
click at [211, 447] on div "Free shipping % 25" at bounding box center [180, 441] width 276 height 22
type input "0"
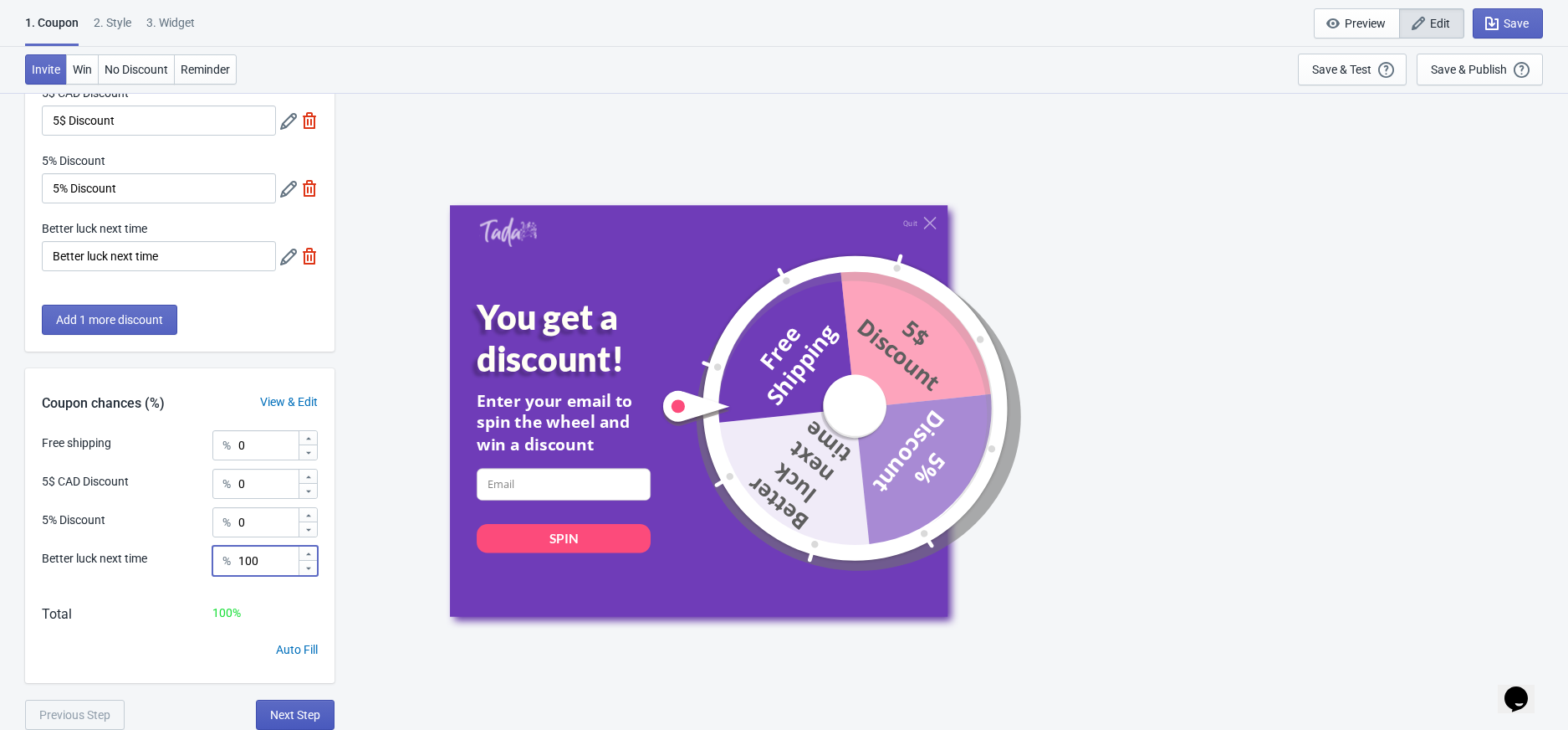
type input "100"
click at [279, 708] on span "Next Step" at bounding box center [295, 715] width 51 height 14
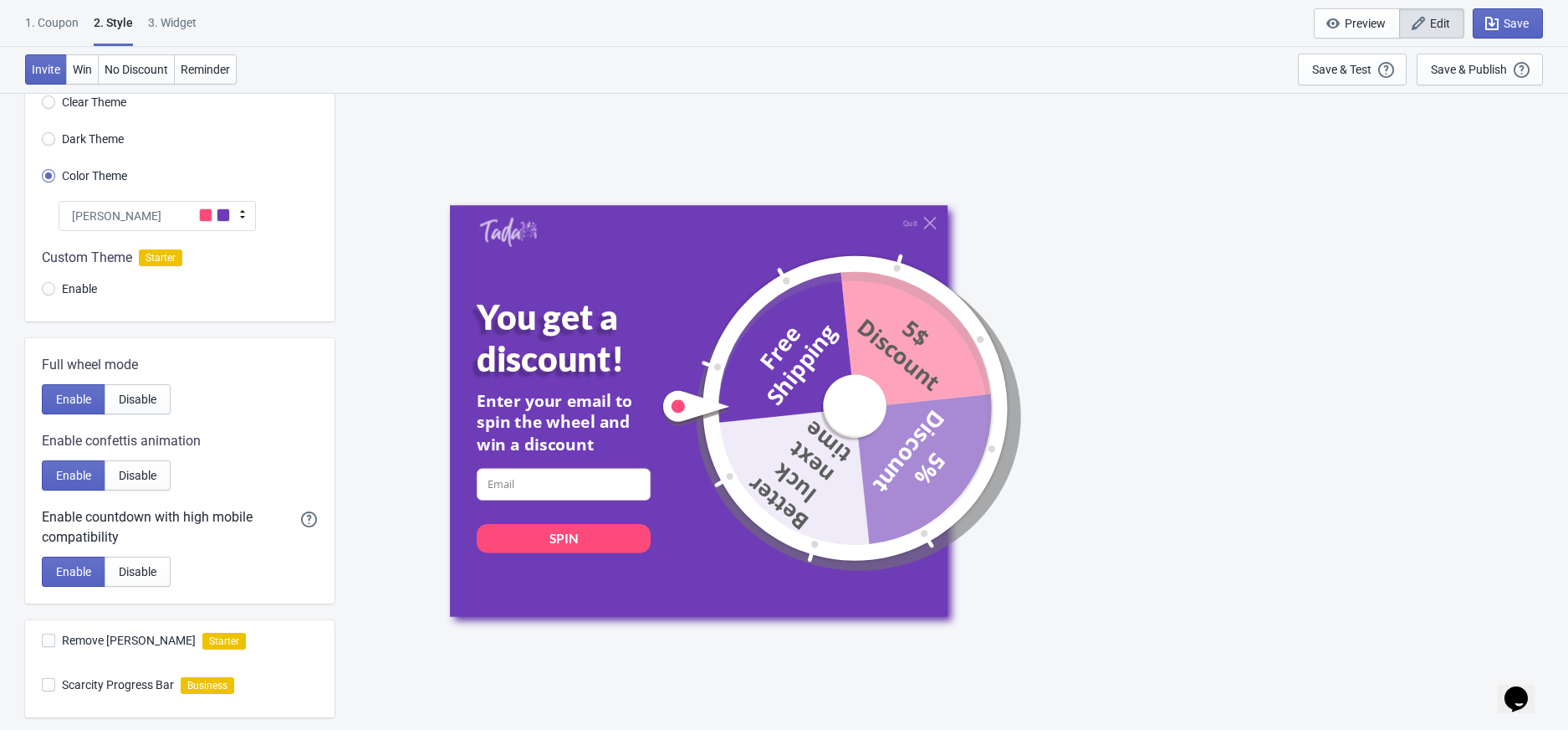
scroll to position [295, 0]
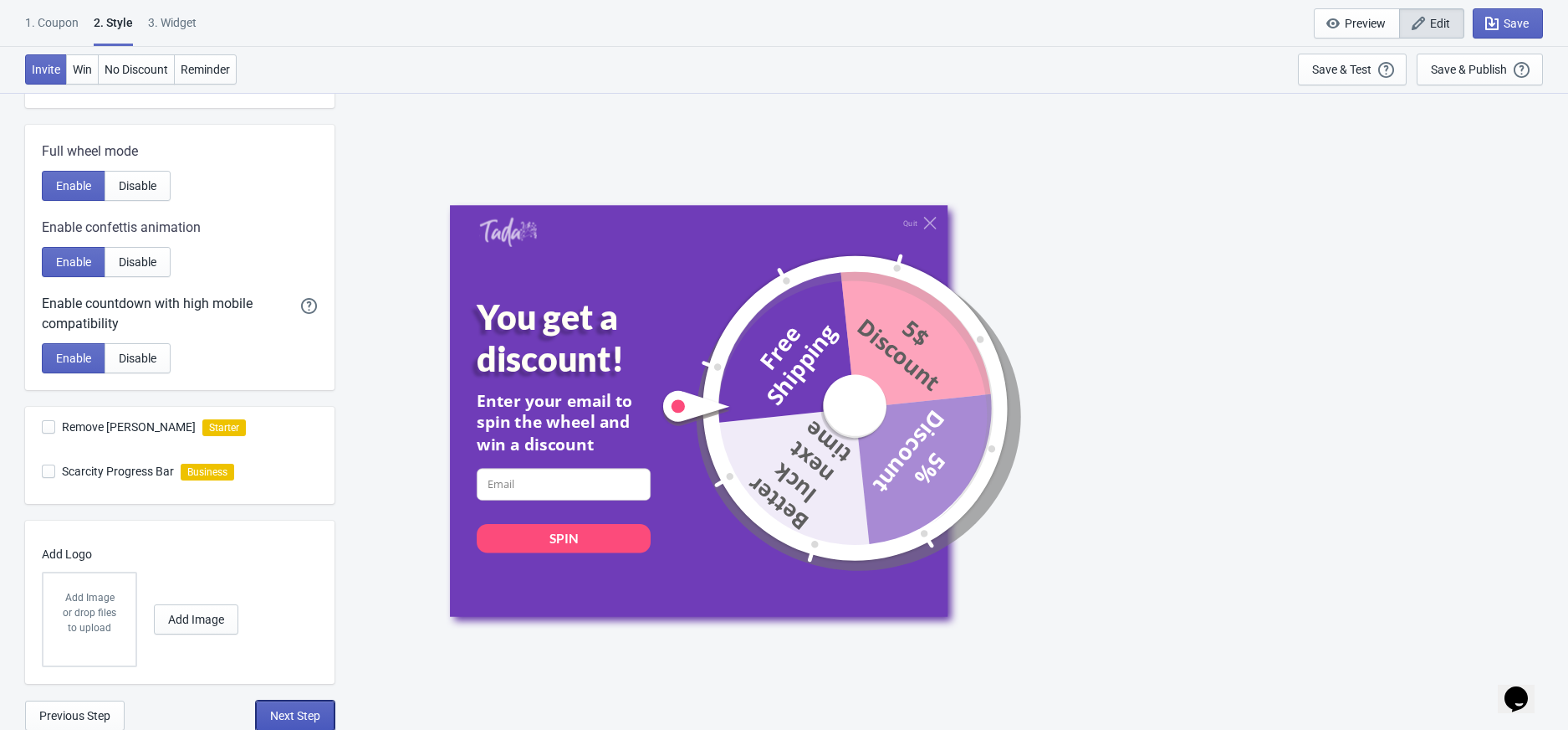
click at [296, 709] on span "Next Step" at bounding box center [295, 716] width 51 height 14
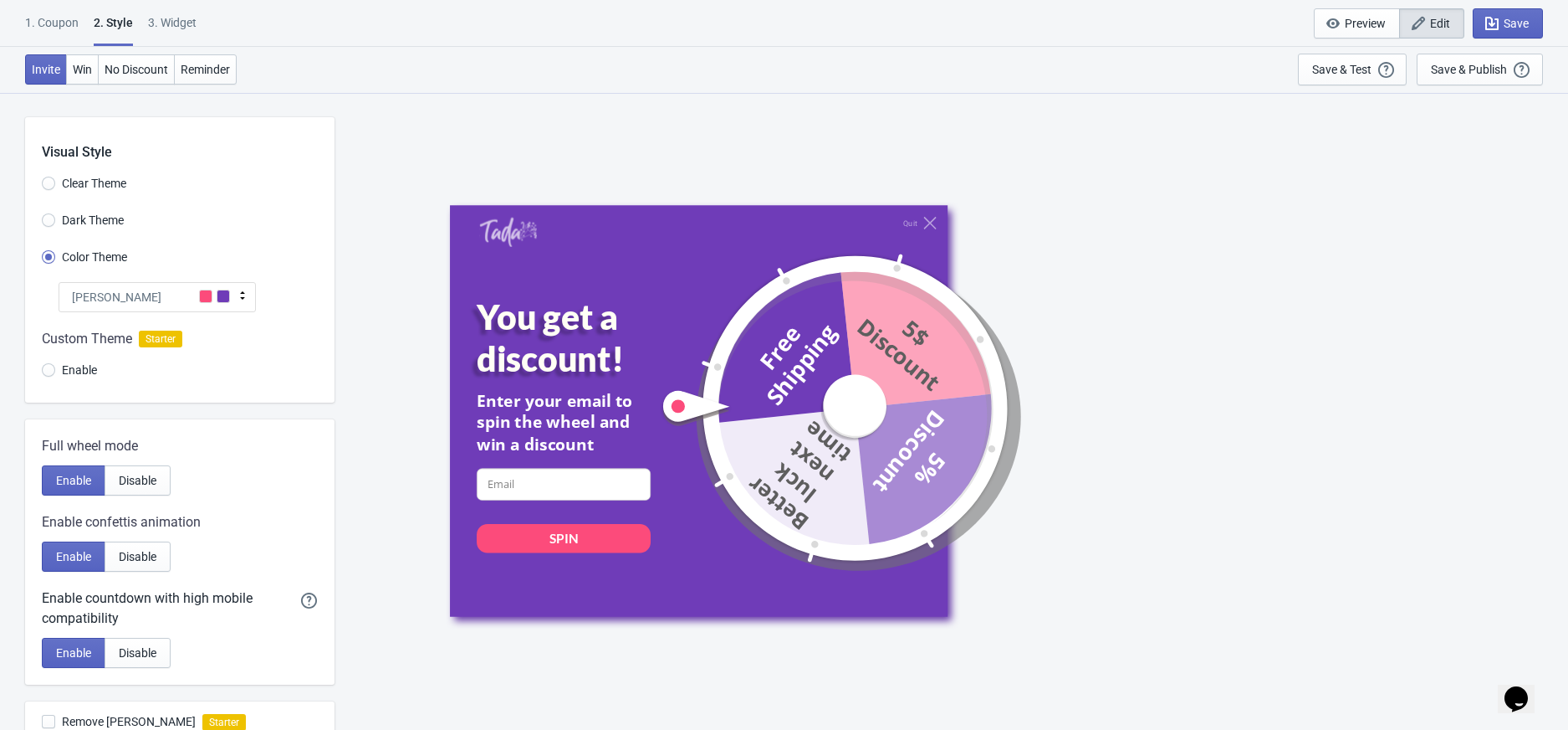
select select "once"
select select "1"
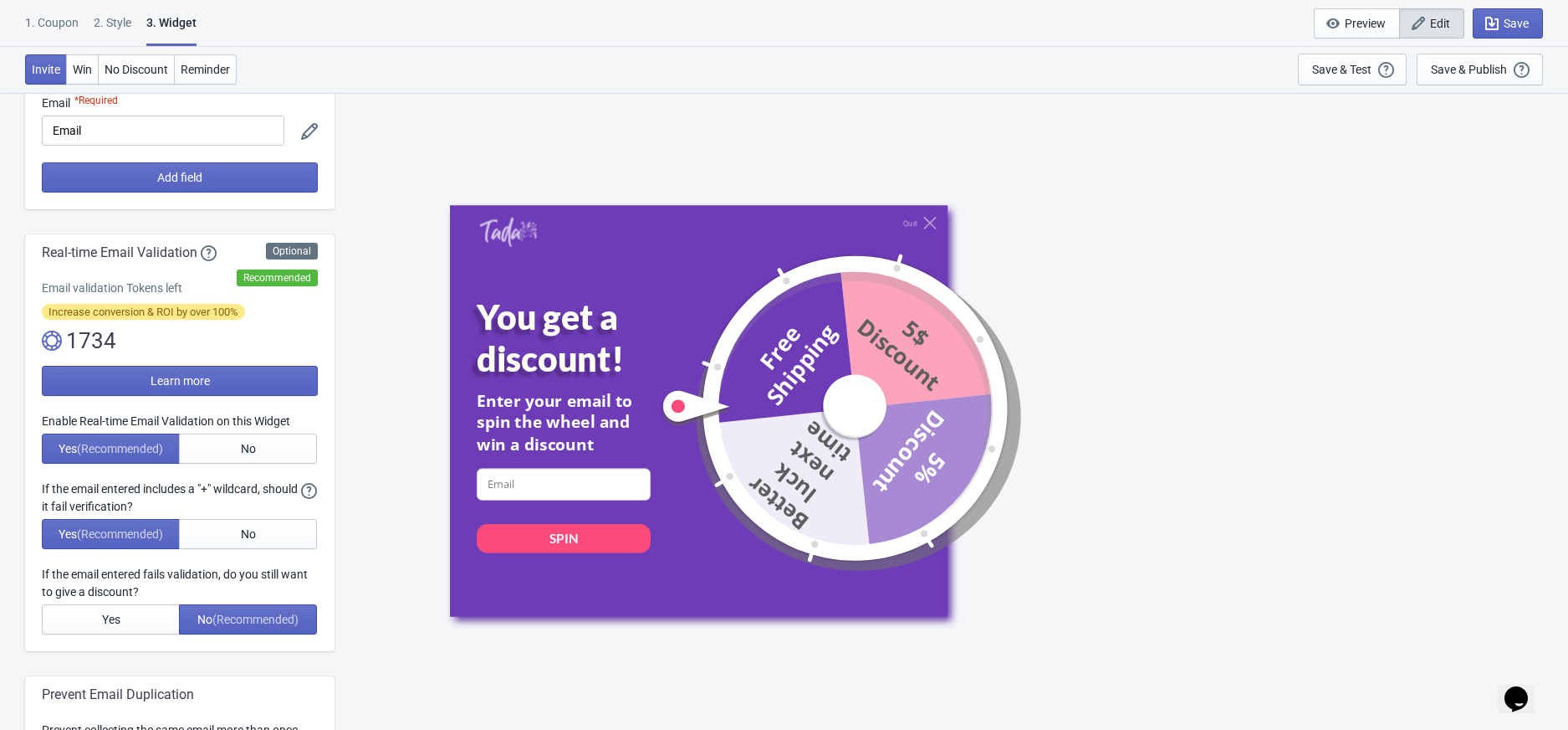
scroll to position [223, 0]
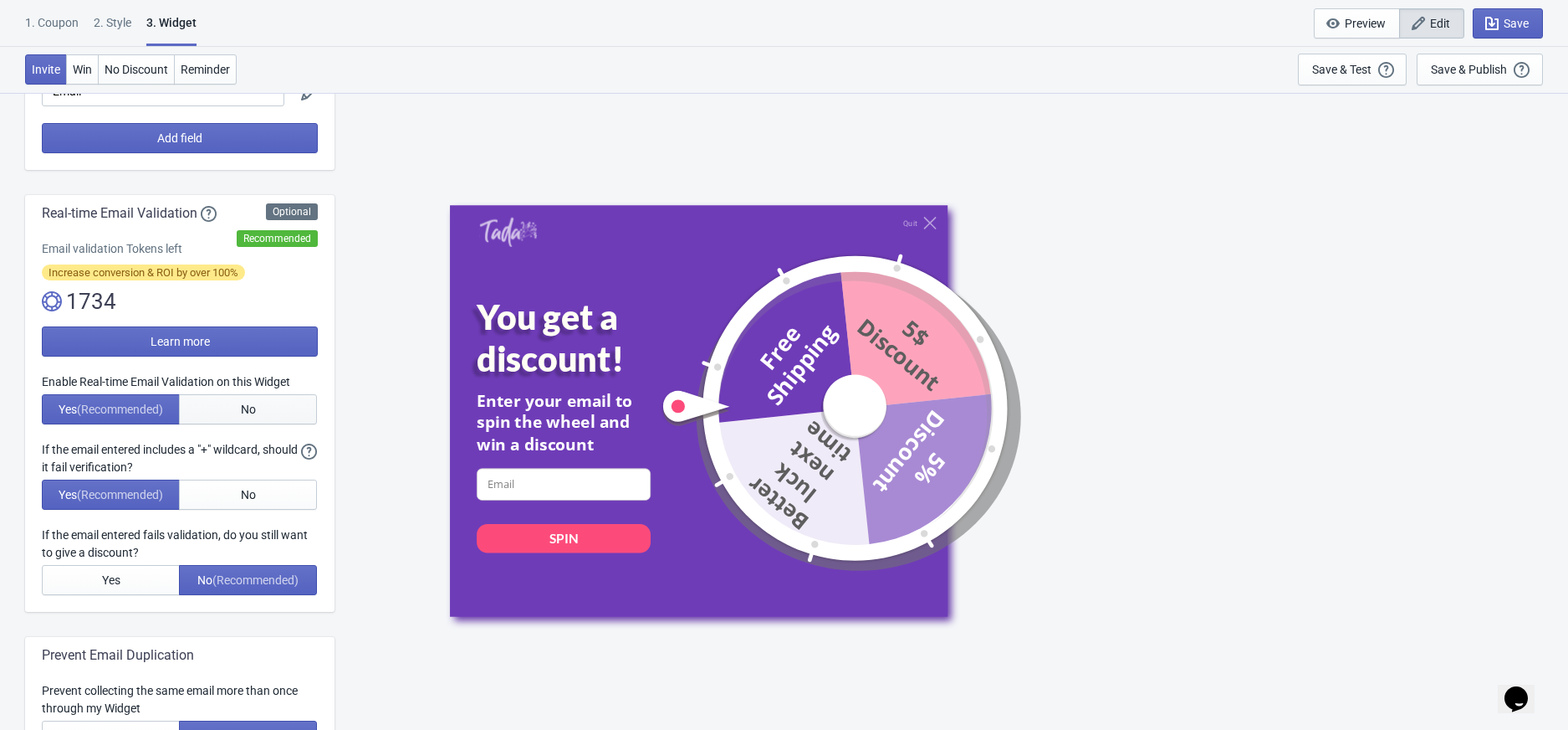
click at [245, 403] on span "No" at bounding box center [249, 409] width 15 height 14
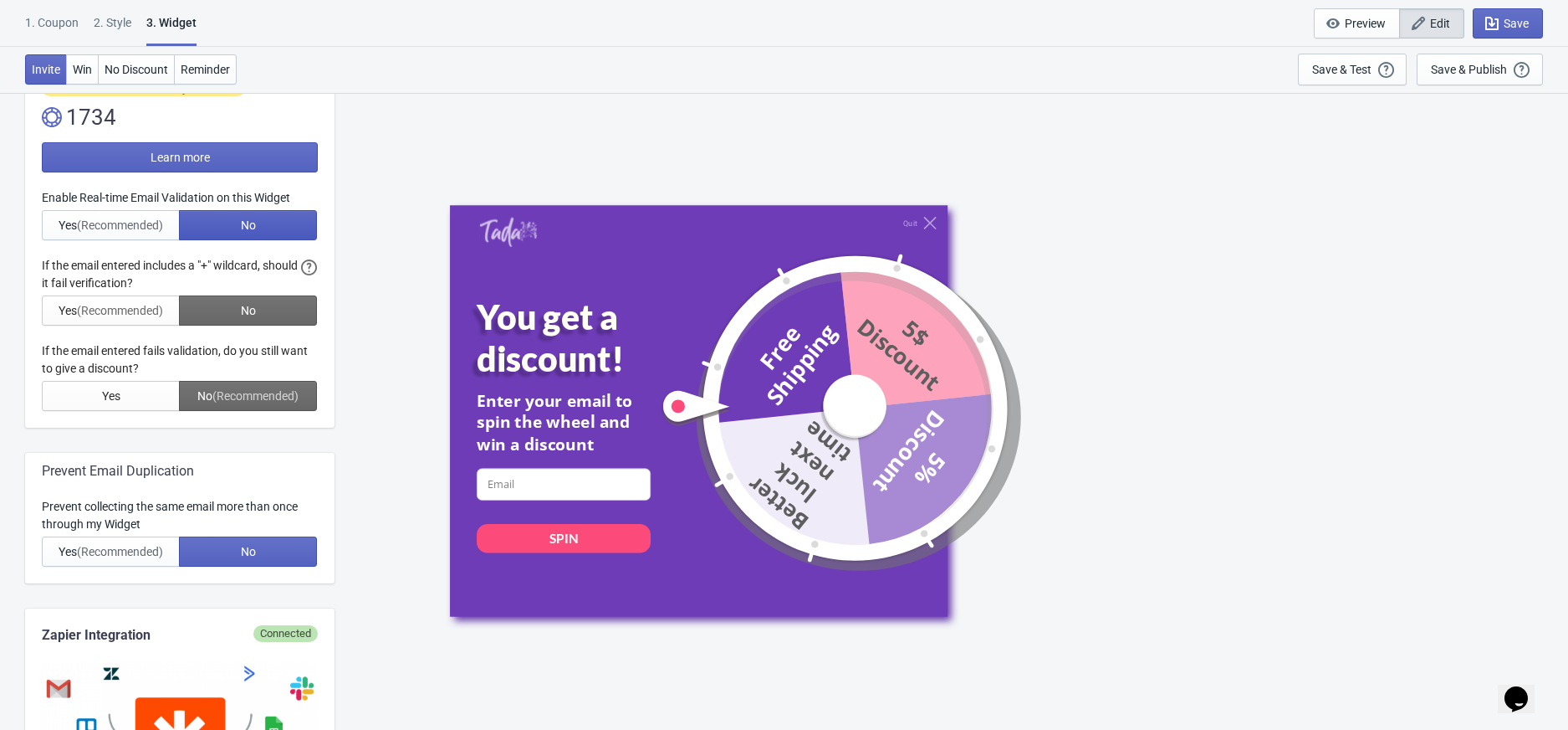
scroll to position [446, 0]
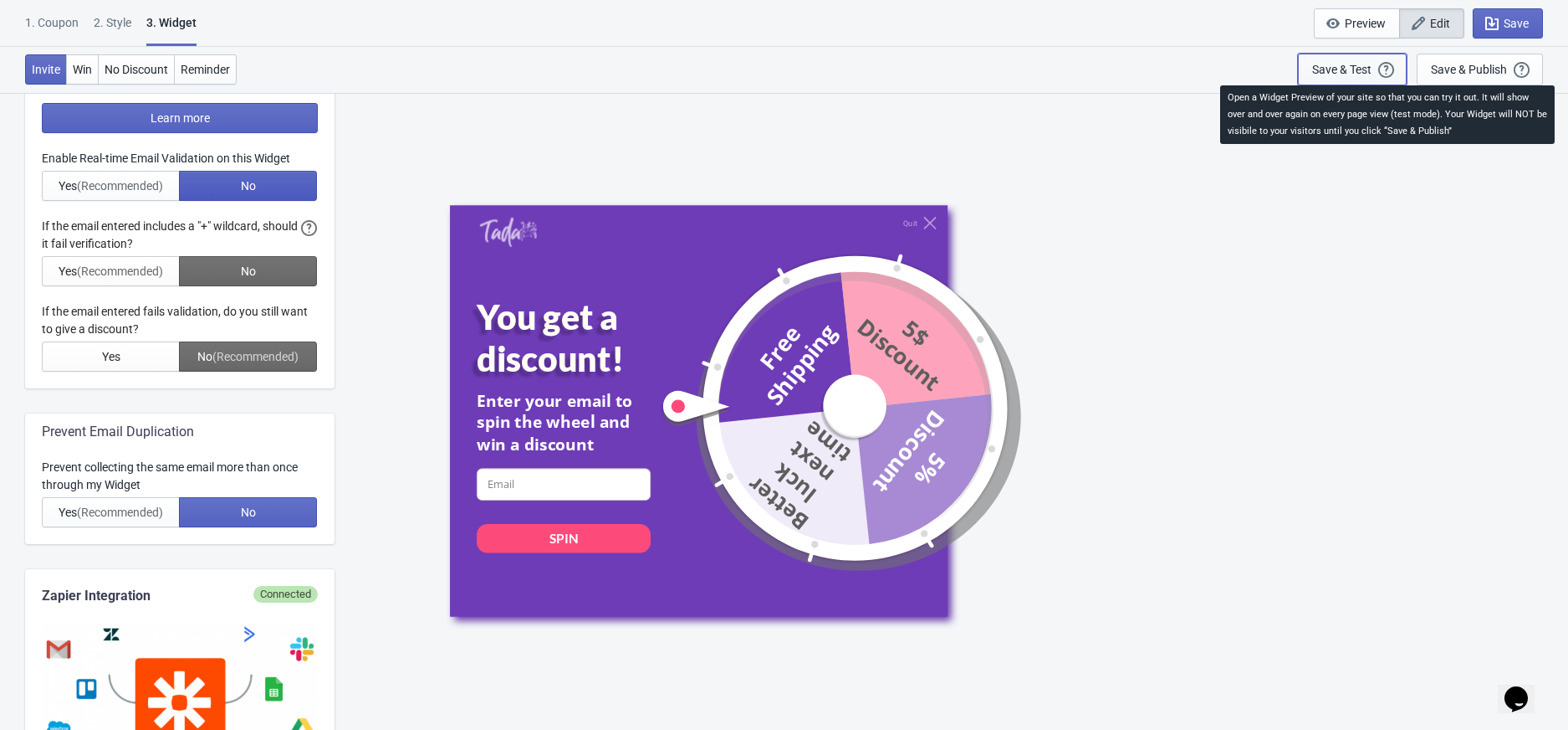
click at [1379, 71] on icon "button" at bounding box center [1386, 69] width 16 height 16
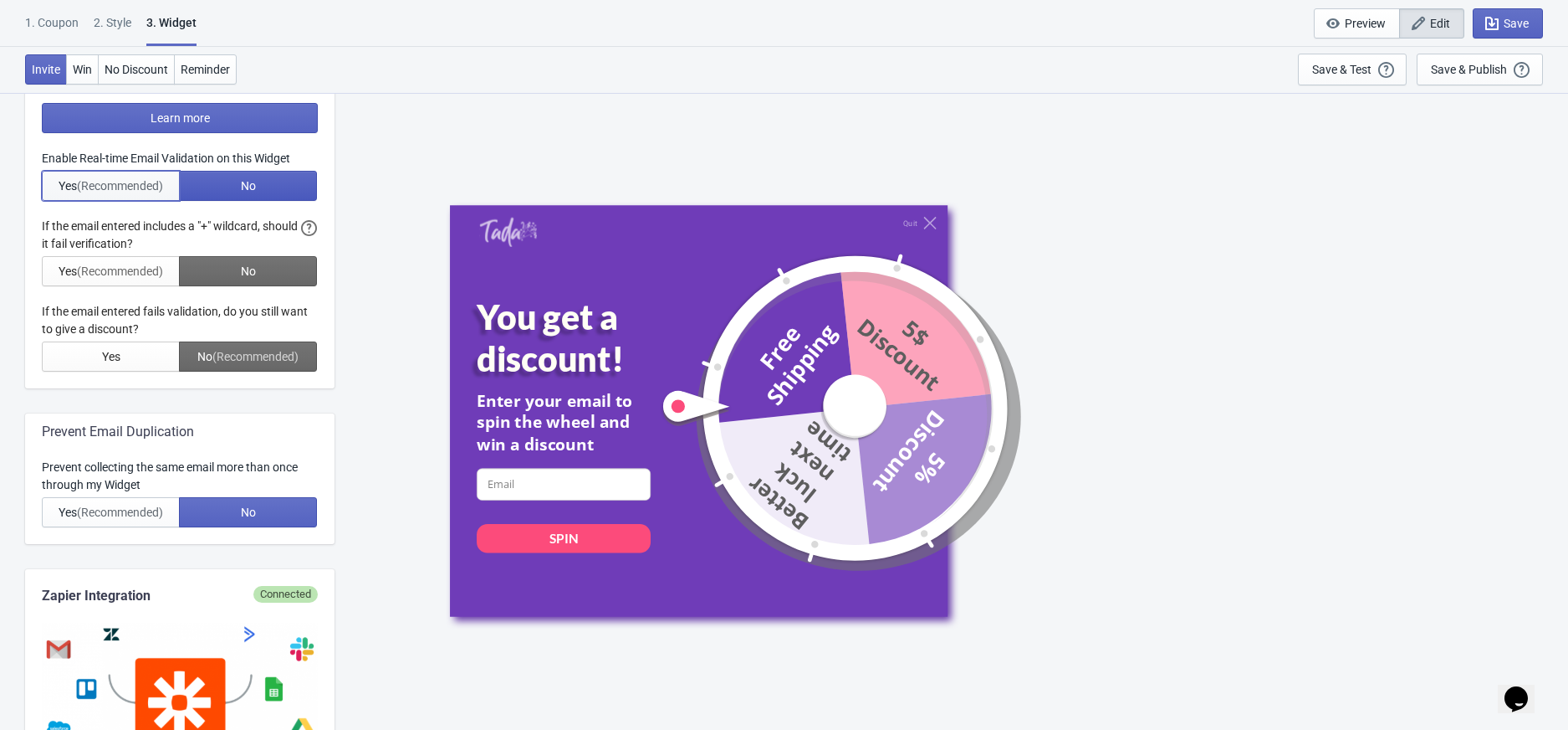
click at [127, 189] on span "(Recommended)" at bounding box center [120, 186] width 86 height 14
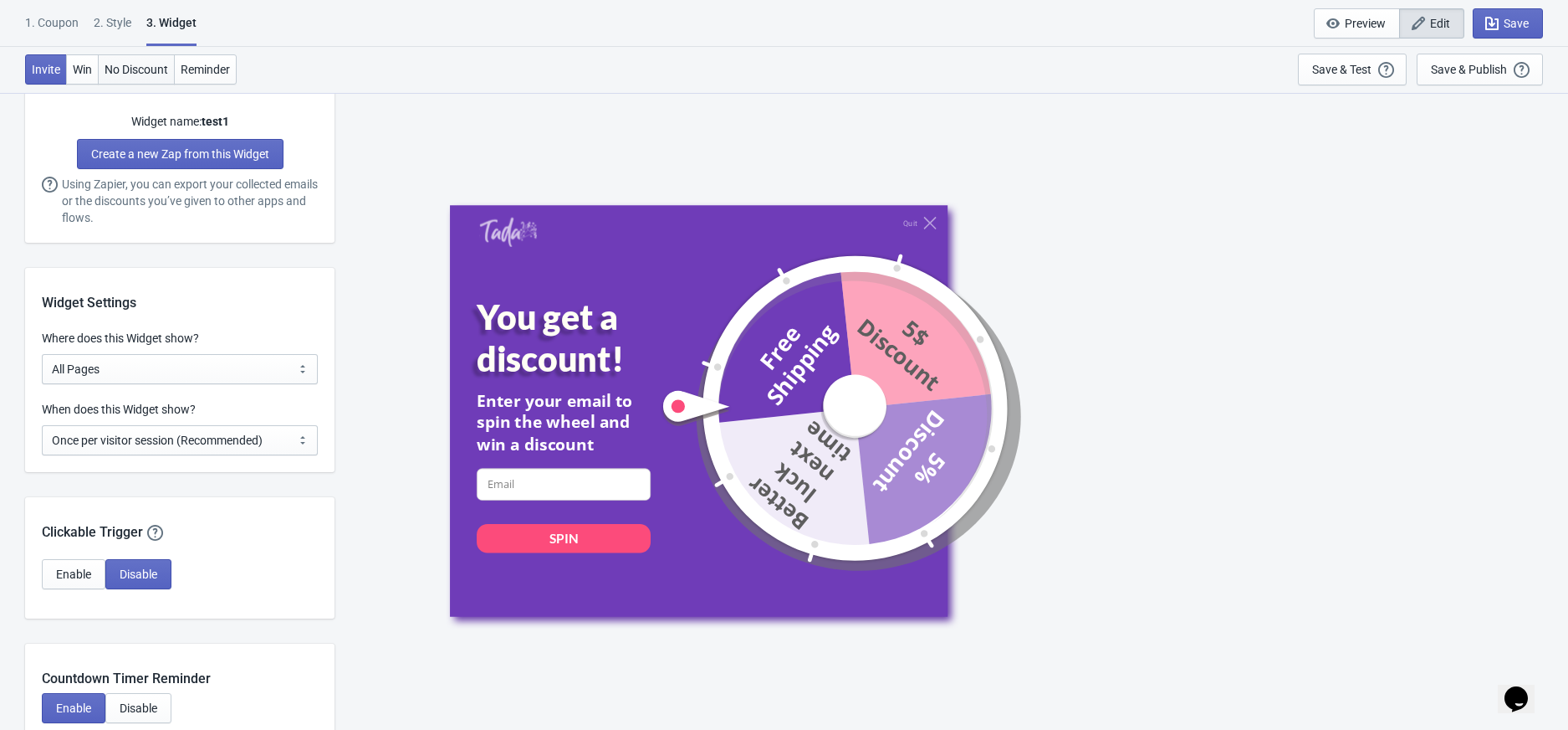
scroll to position [1116, 0]
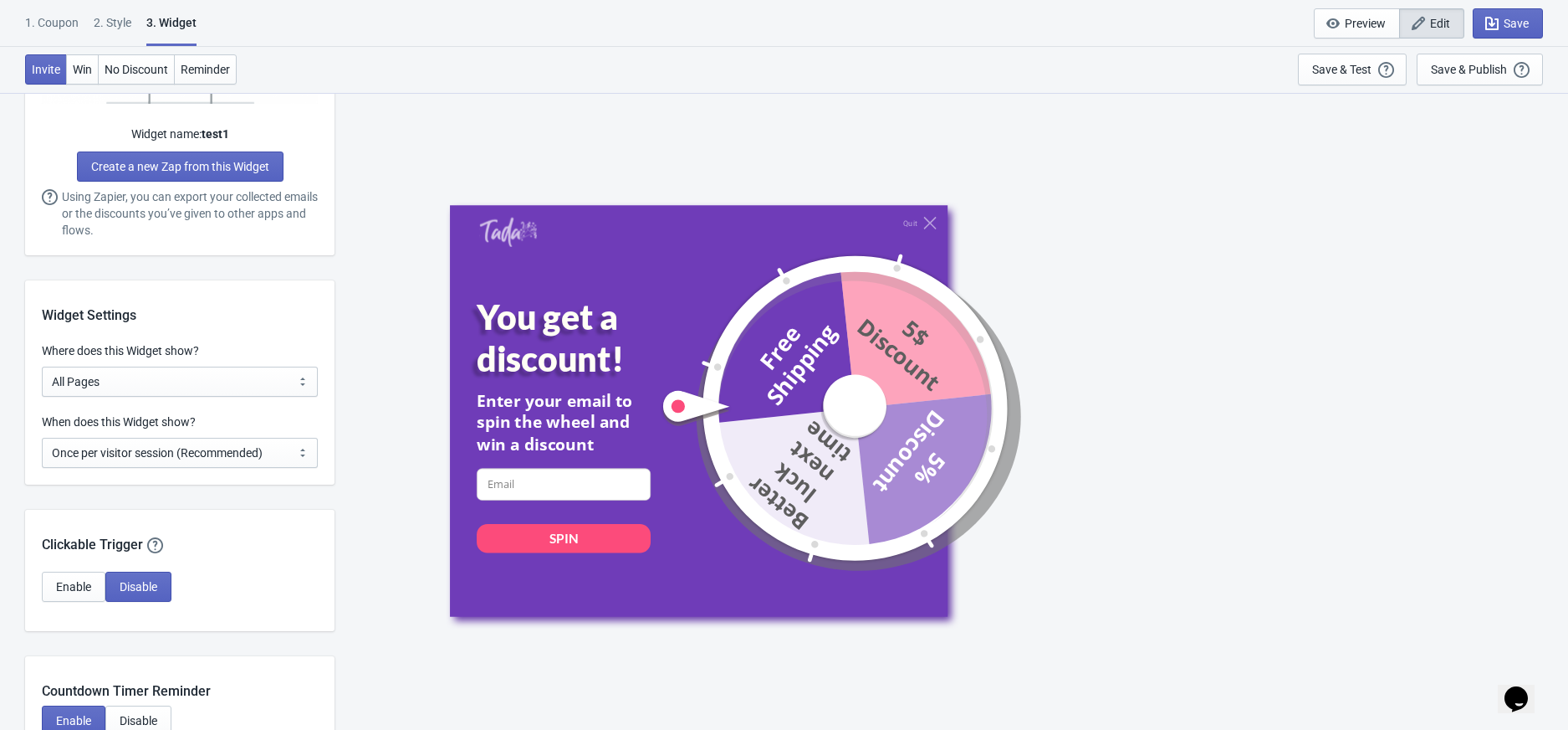
click at [45, 21] on div "1. Coupon" at bounding box center [51, 29] width 53 height 30
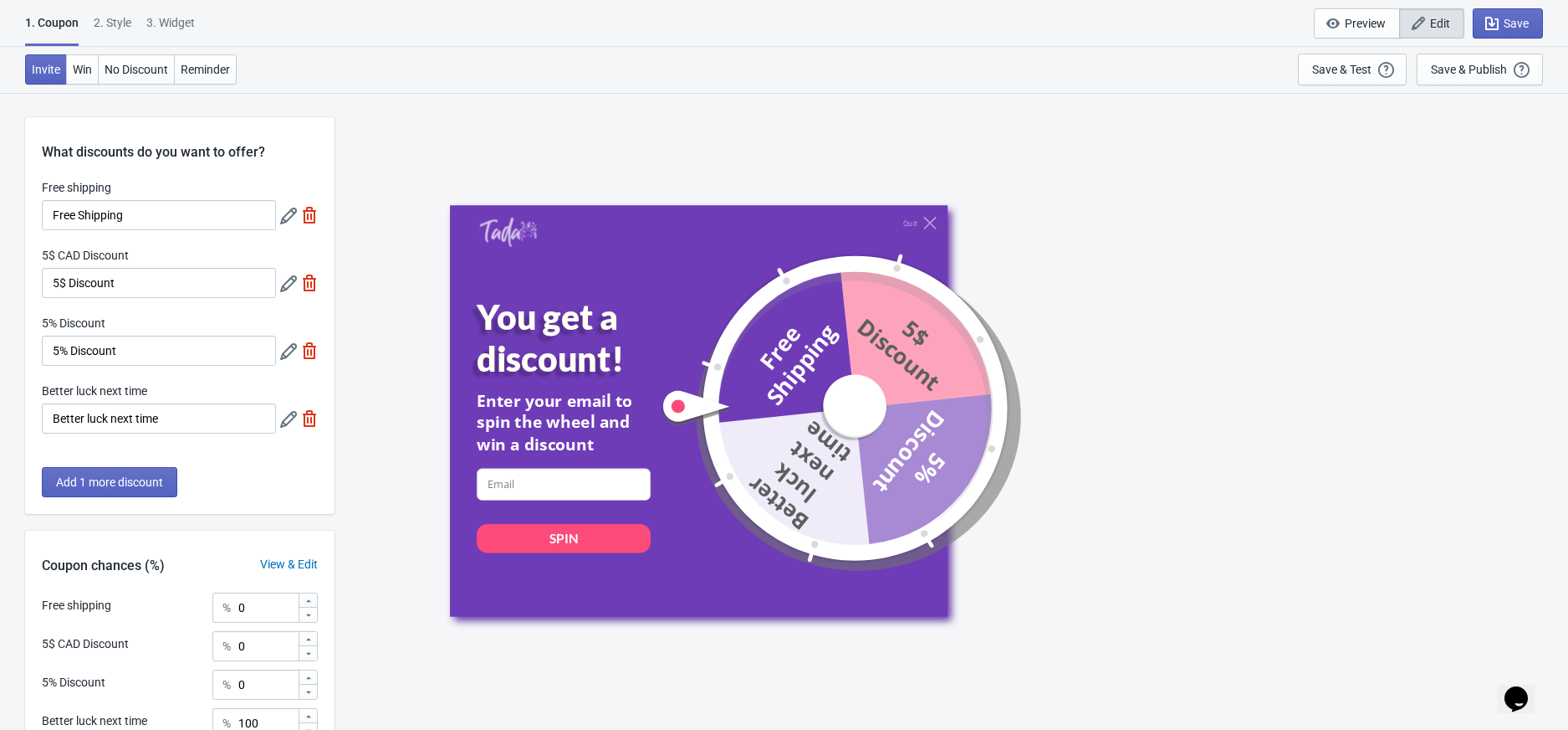
click at [308, 420] on img at bounding box center [310, 419] width 17 height 17
type input "33"
type input "34"
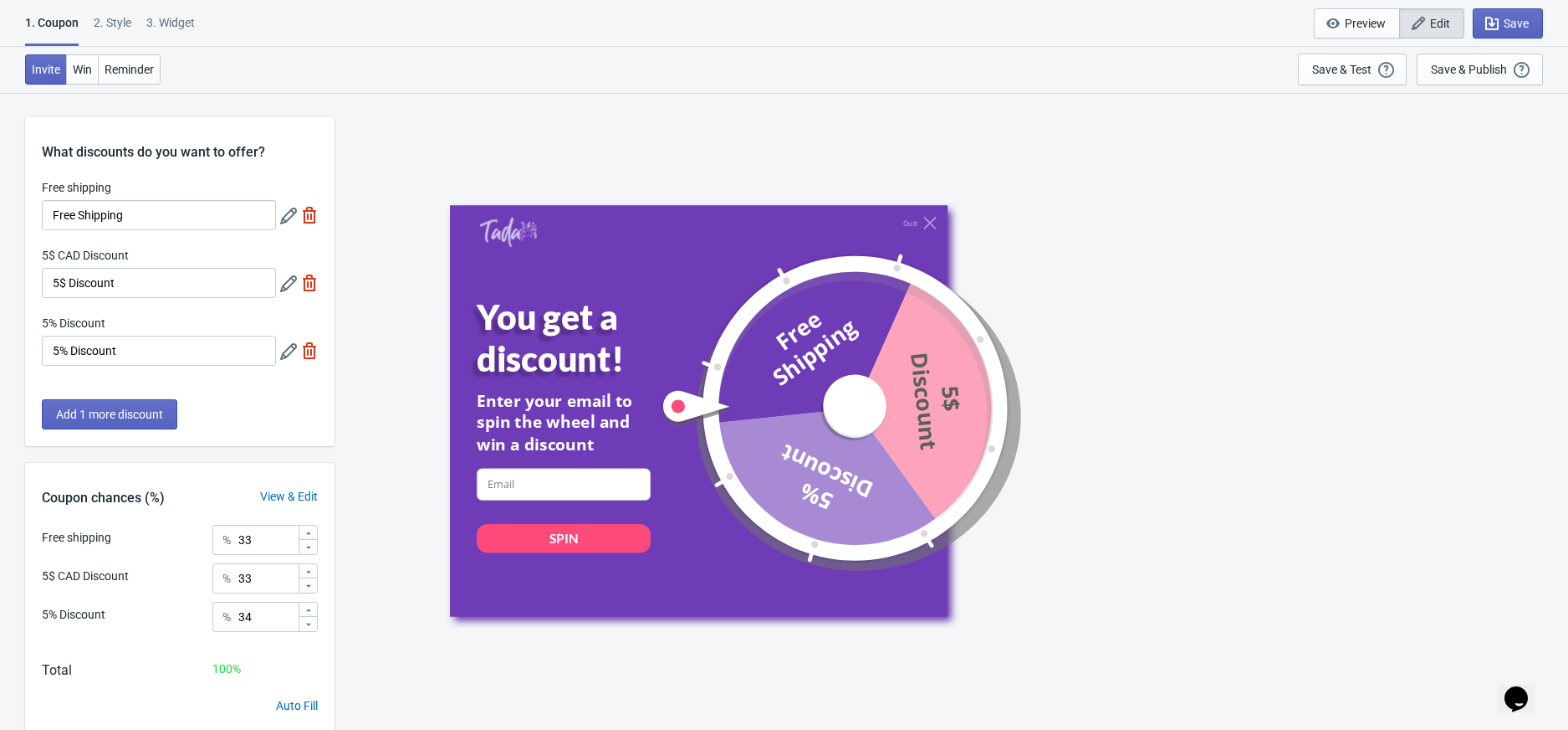
click at [157, 26] on div "3. Widget" at bounding box center [171, 29] width 49 height 30
click at [197, 28] on div "1. Coupon 2 . Style 3. Widget 1. Coupon 2 . Style 3. Widget Save and Exit Previ…" at bounding box center [784, 24] width 1568 height 47
click at [190, 24] on div "3. Widget" at bounding box center [171, 29] width 49 height 30
select select "once"
select select "1"
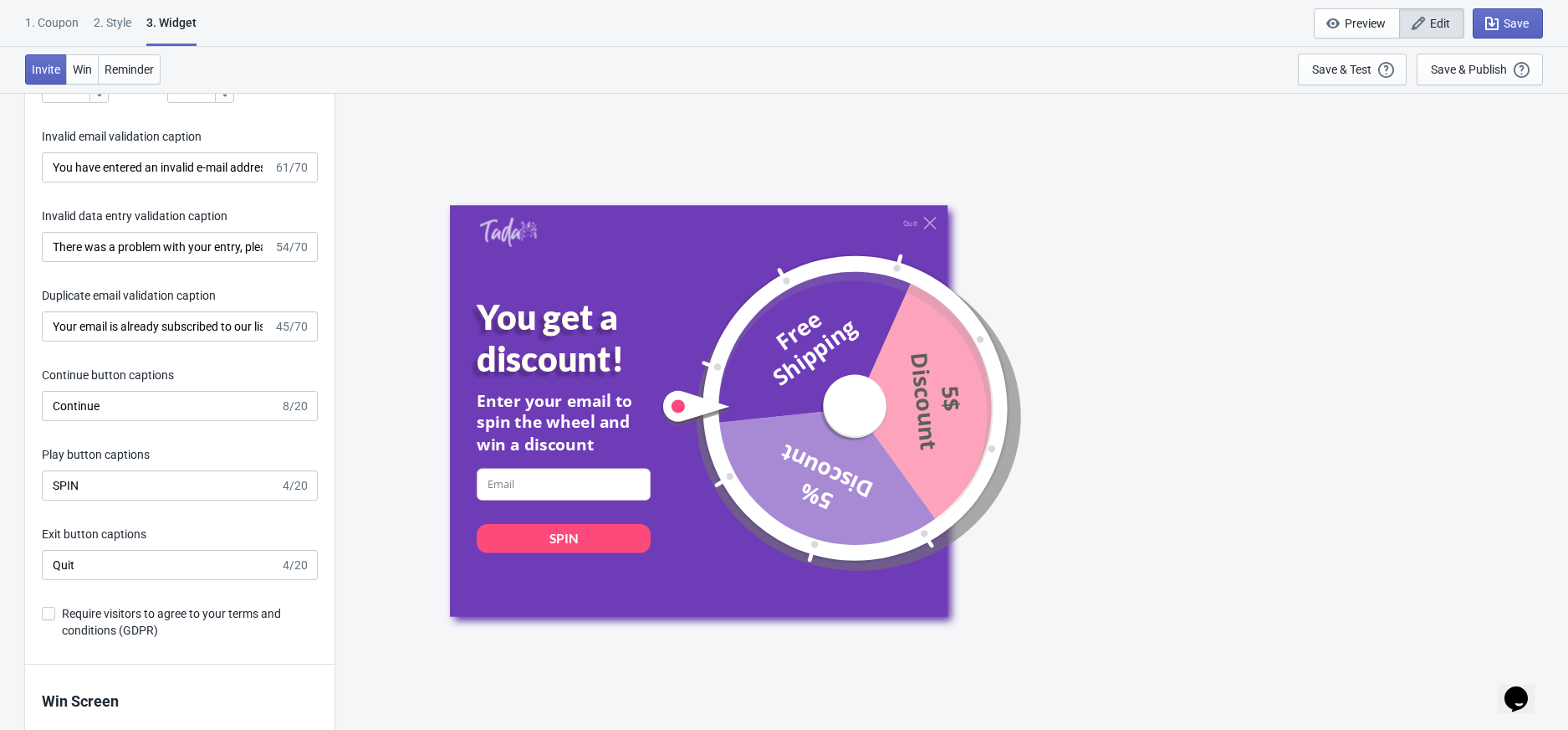
scroll to position [2677, 0]
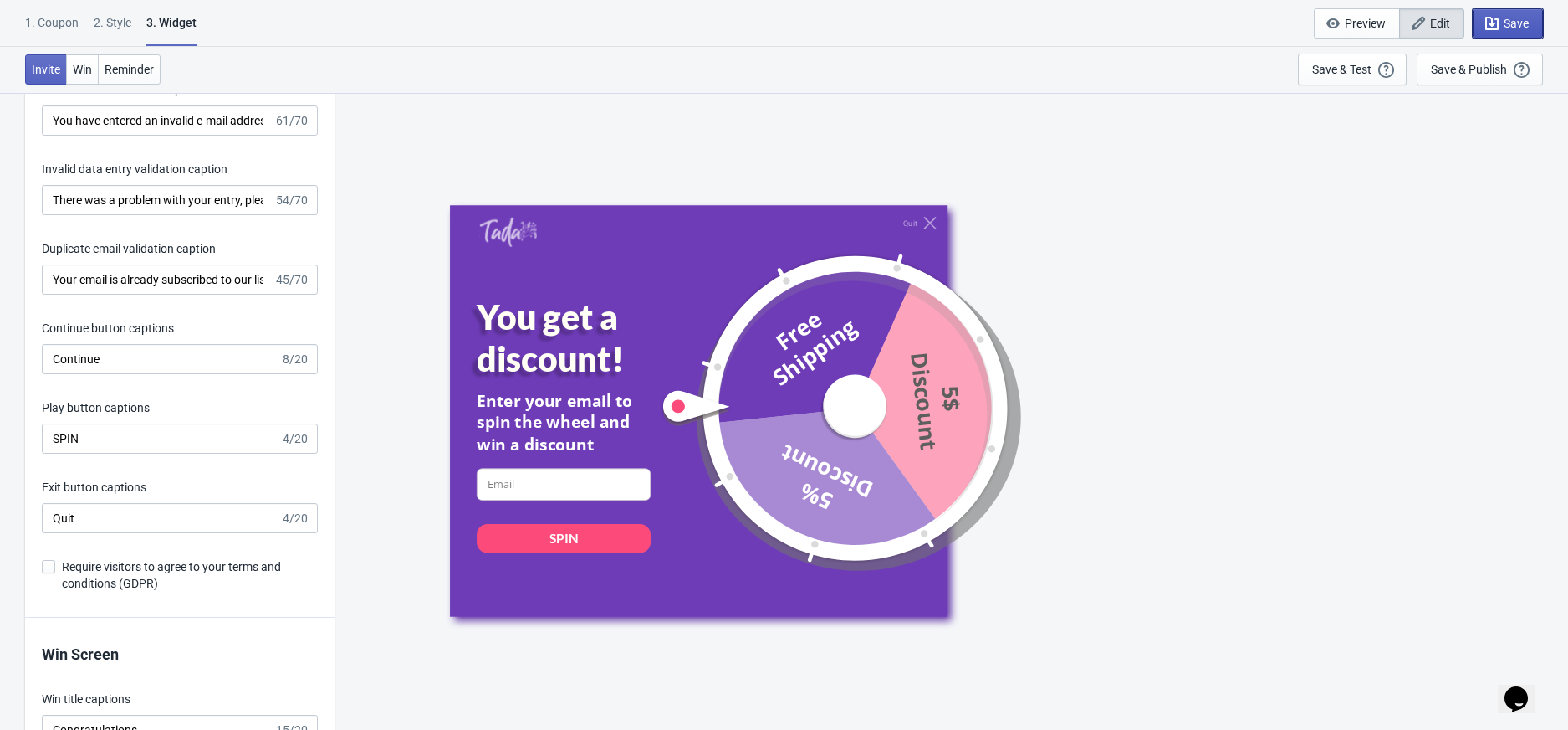
click at [1524, 21] on span "Save" at bounding box center [1517, 24] width 25 height 14
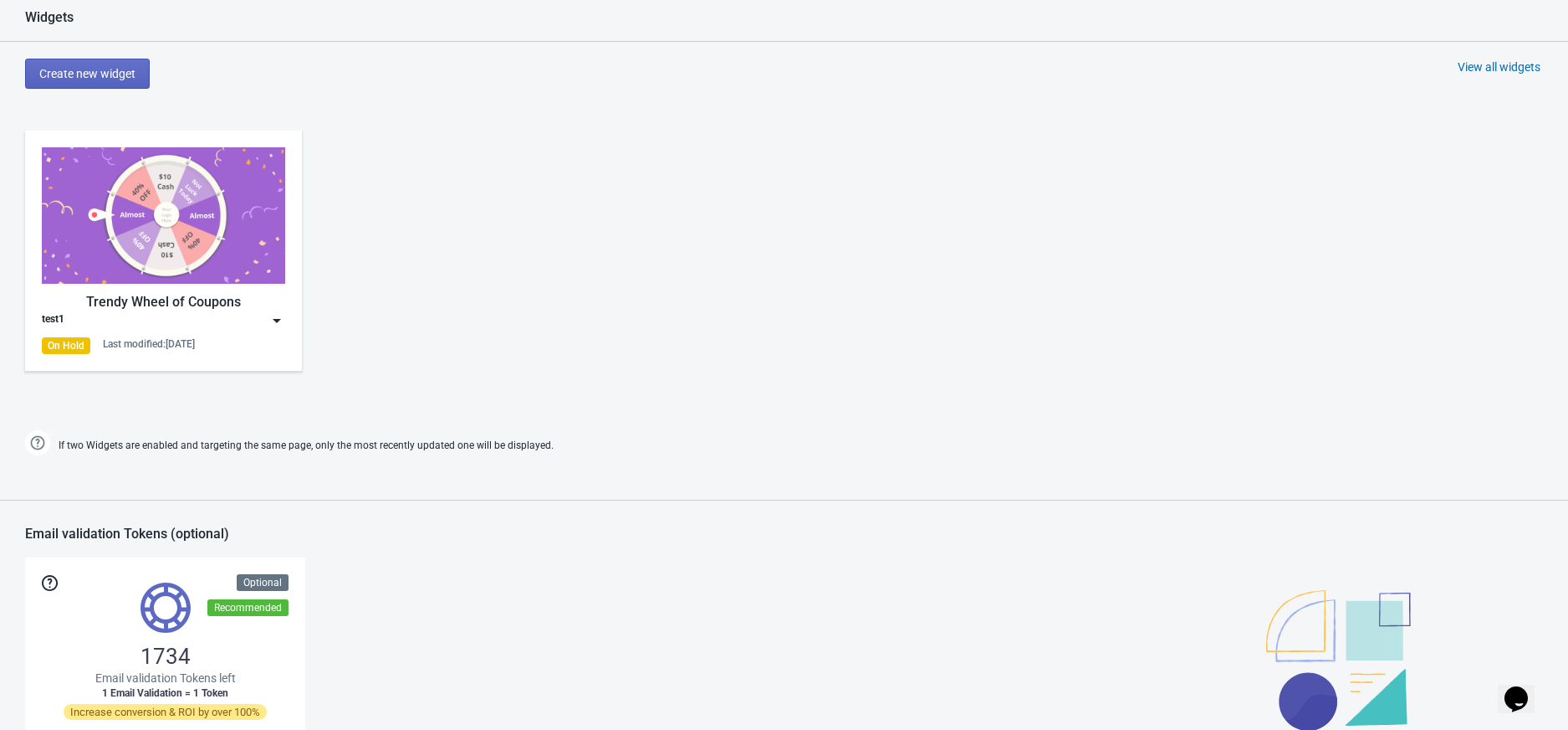
scroll to position [781, 0]
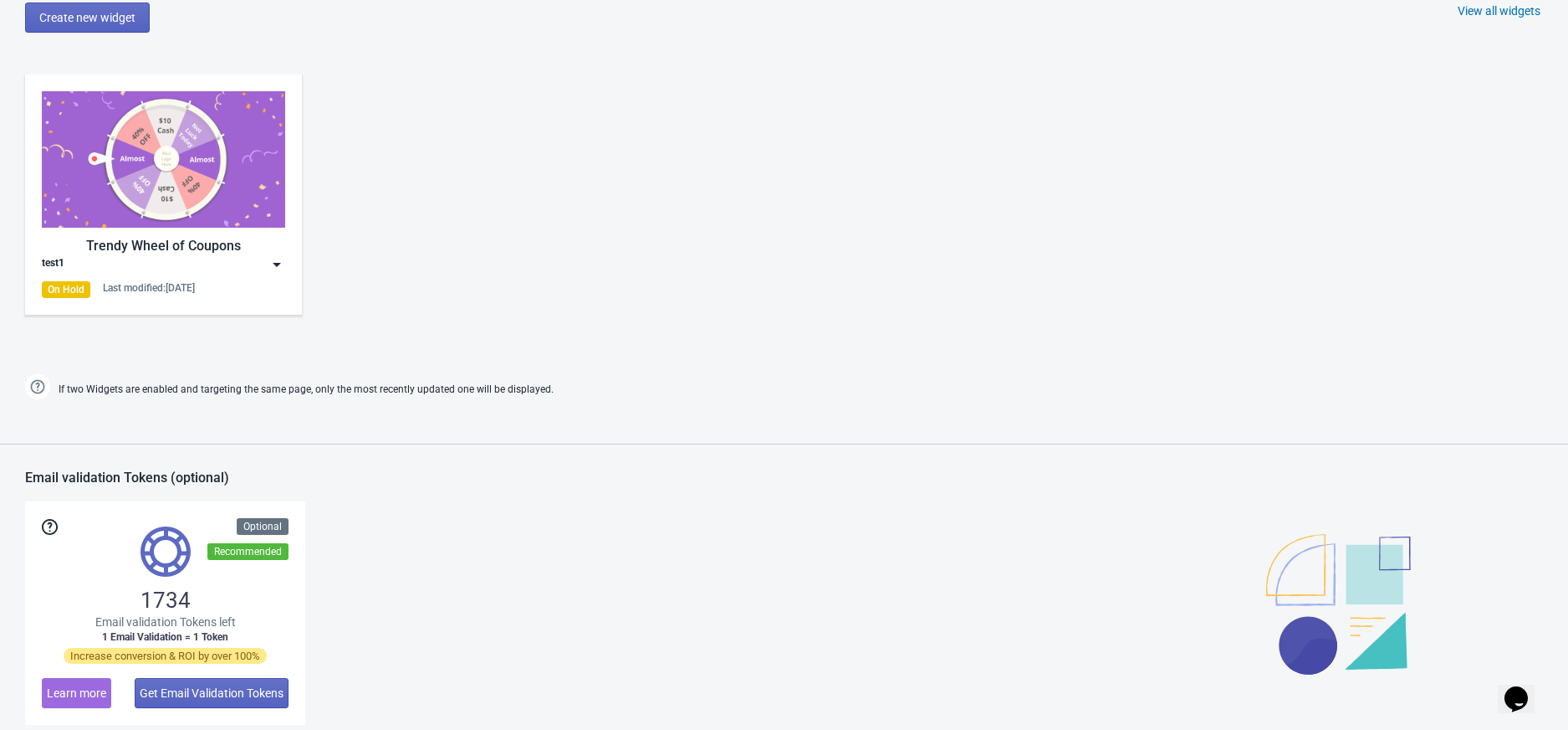
click at [277, 260] on img at bounding box center [277, 264] width 17 height 17
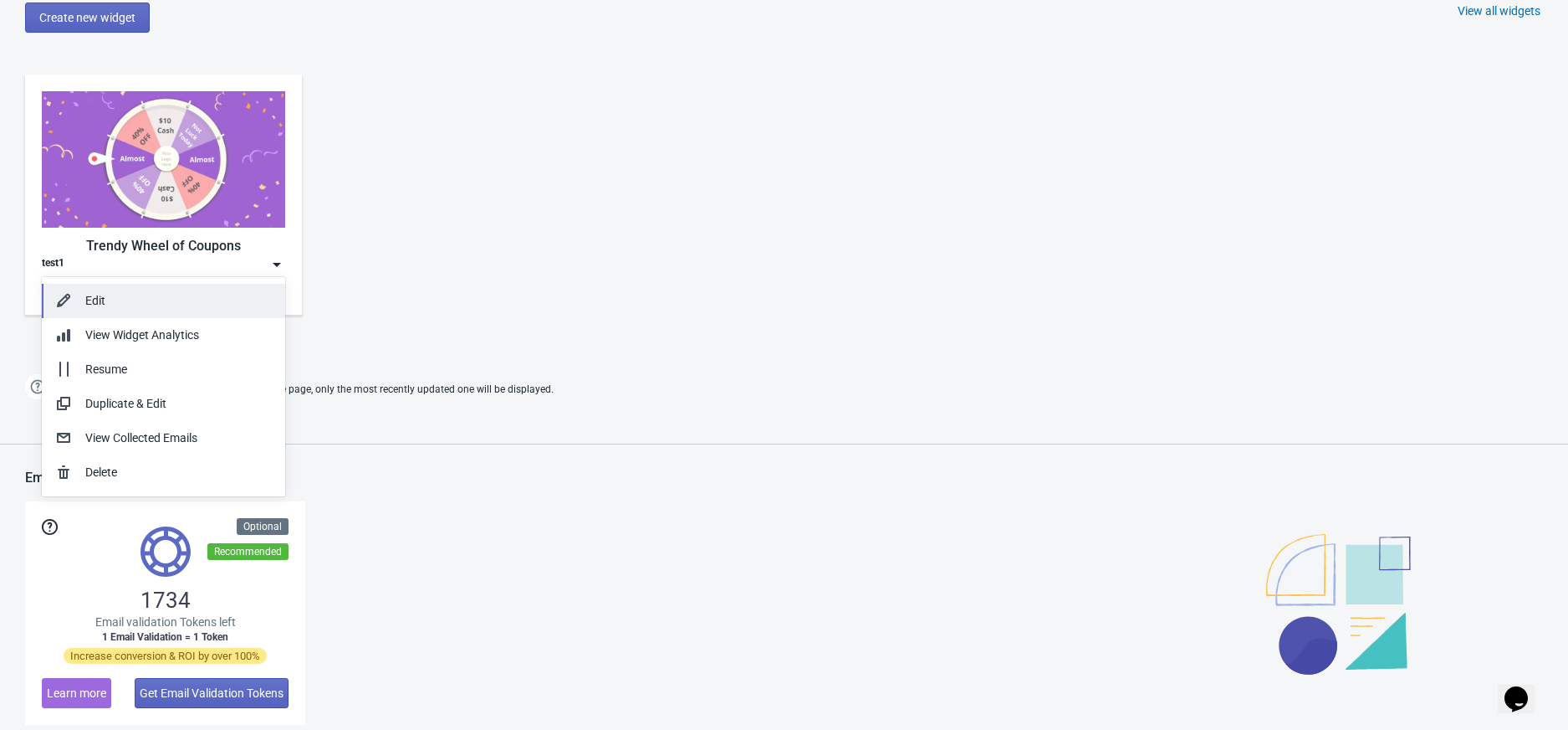
click at [231, 307] on div "Edit" at bounding box center [178, 300] width 186 height 18
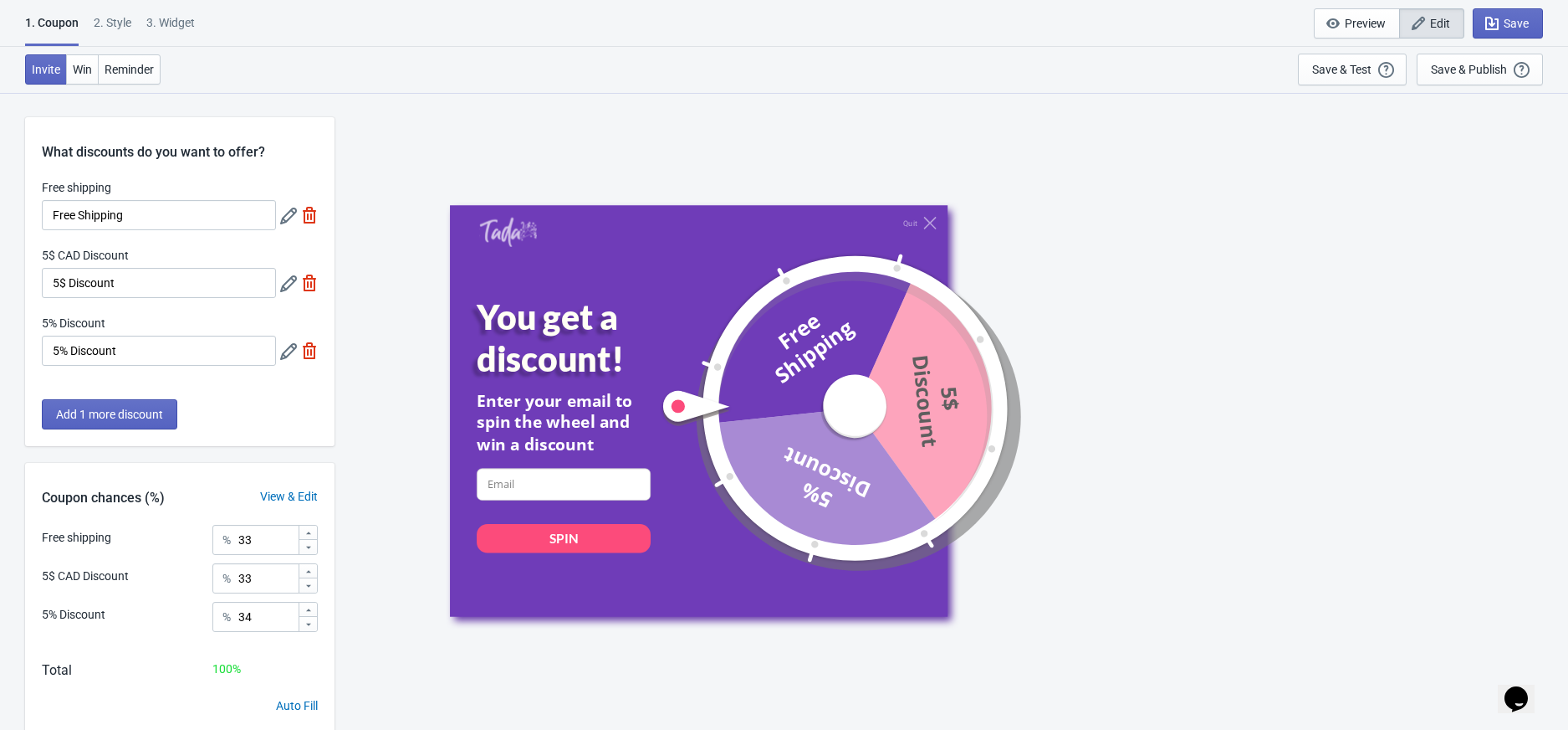
click at [288, 281] on icon at bounding box center [288, 284] width 17 height 17
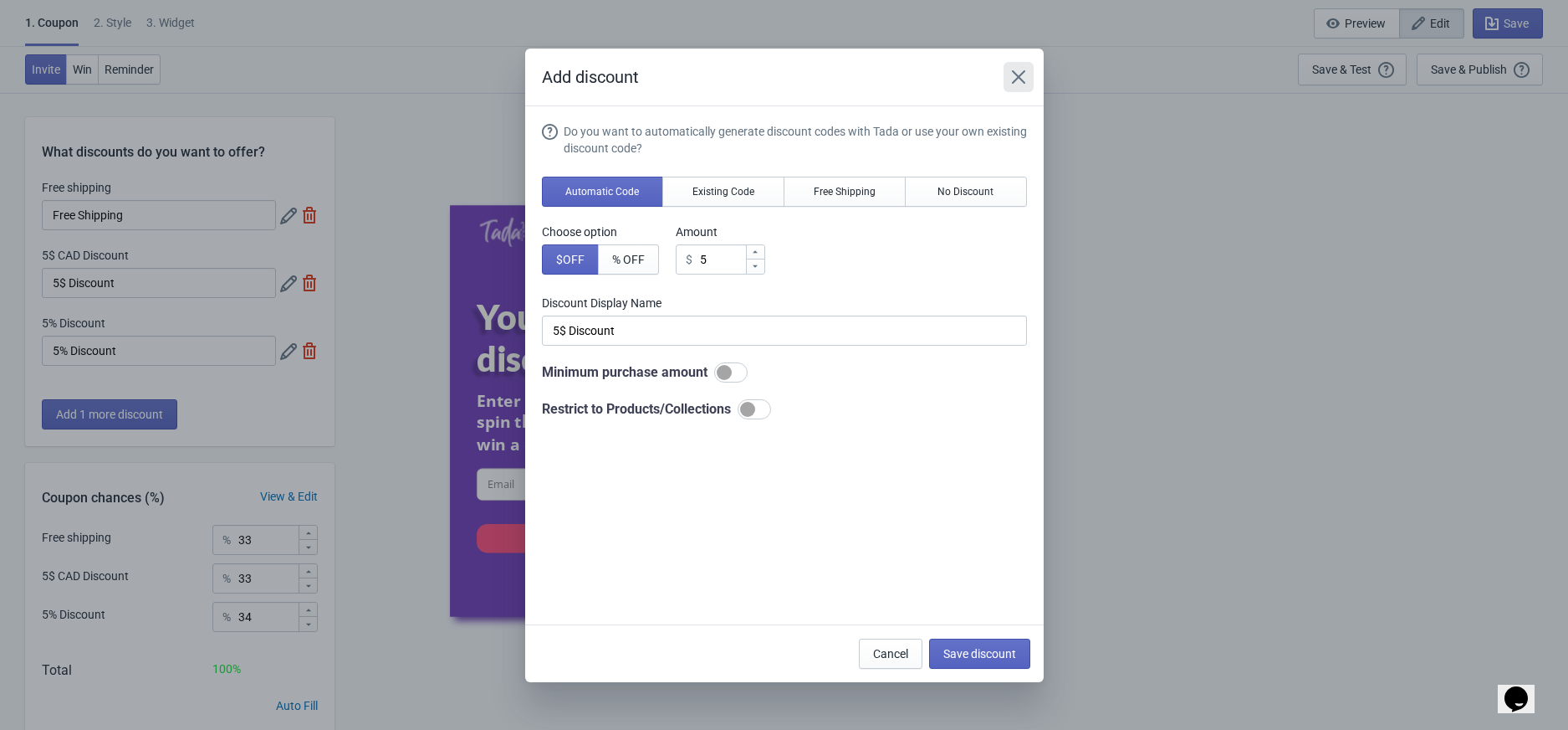
click at [1030, 80] on button "Close" at bounding box center [1019, 77] width 30 height 30
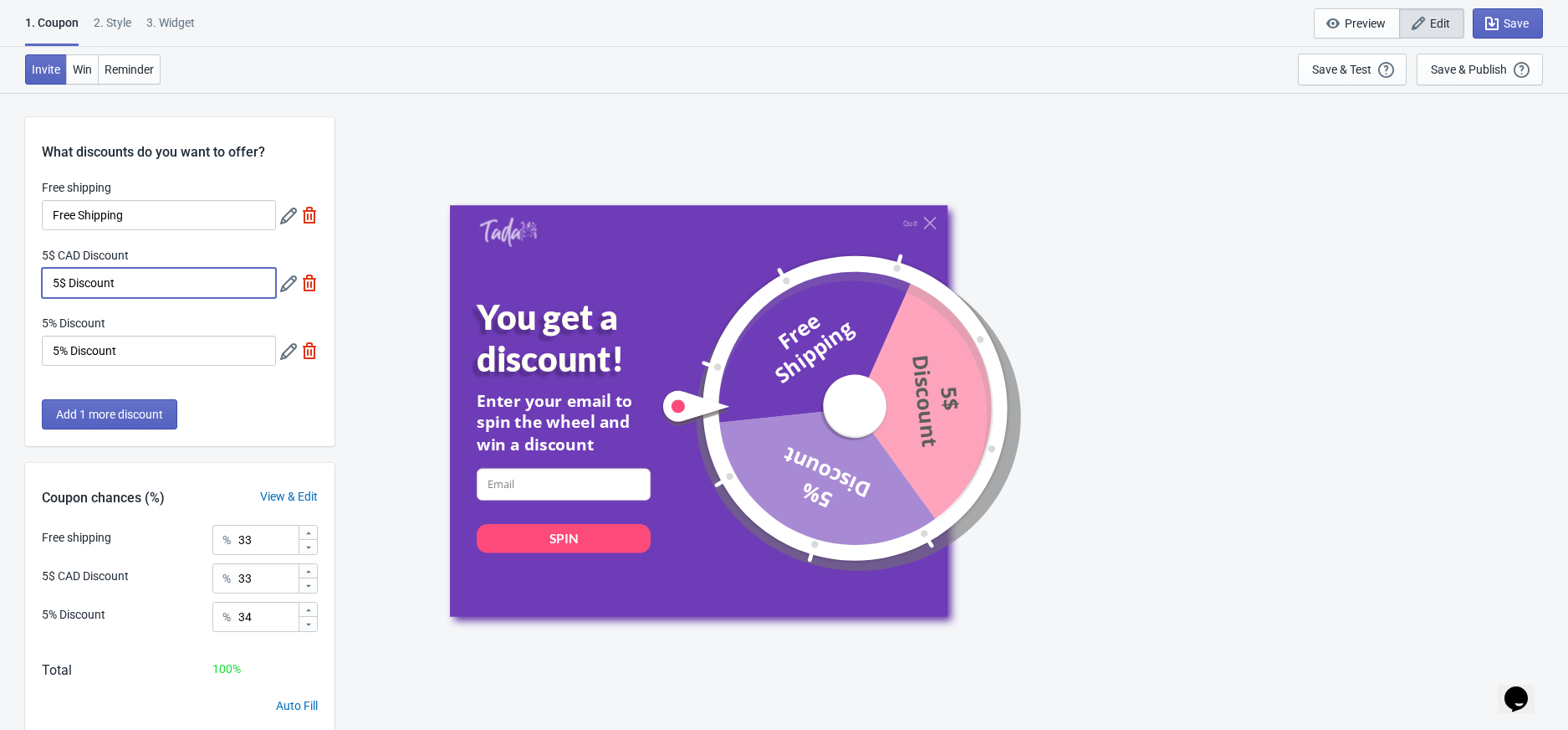
click at [106, 281] on input "5$ Discount" at bounding box center [159, 283] width 234 height 30
drag, startPoint x: 147, startPoint y: 283, endPoint x: -91, endPoint y: 273, distance: 238.2
click at [0, 273] on html "1. Coupon 2 . Style 3. Widget 1. Coupon 2 . Style 3. Widget Save and Exit Previ…" at bounding box center [784, 365] width 1568 height 730
type input "56"
click at [428, 154] on div "Quit You get a discount! Enter your email to spin the wheel and win a discount …" at bounding box center [951, 410] width 1217 height 637
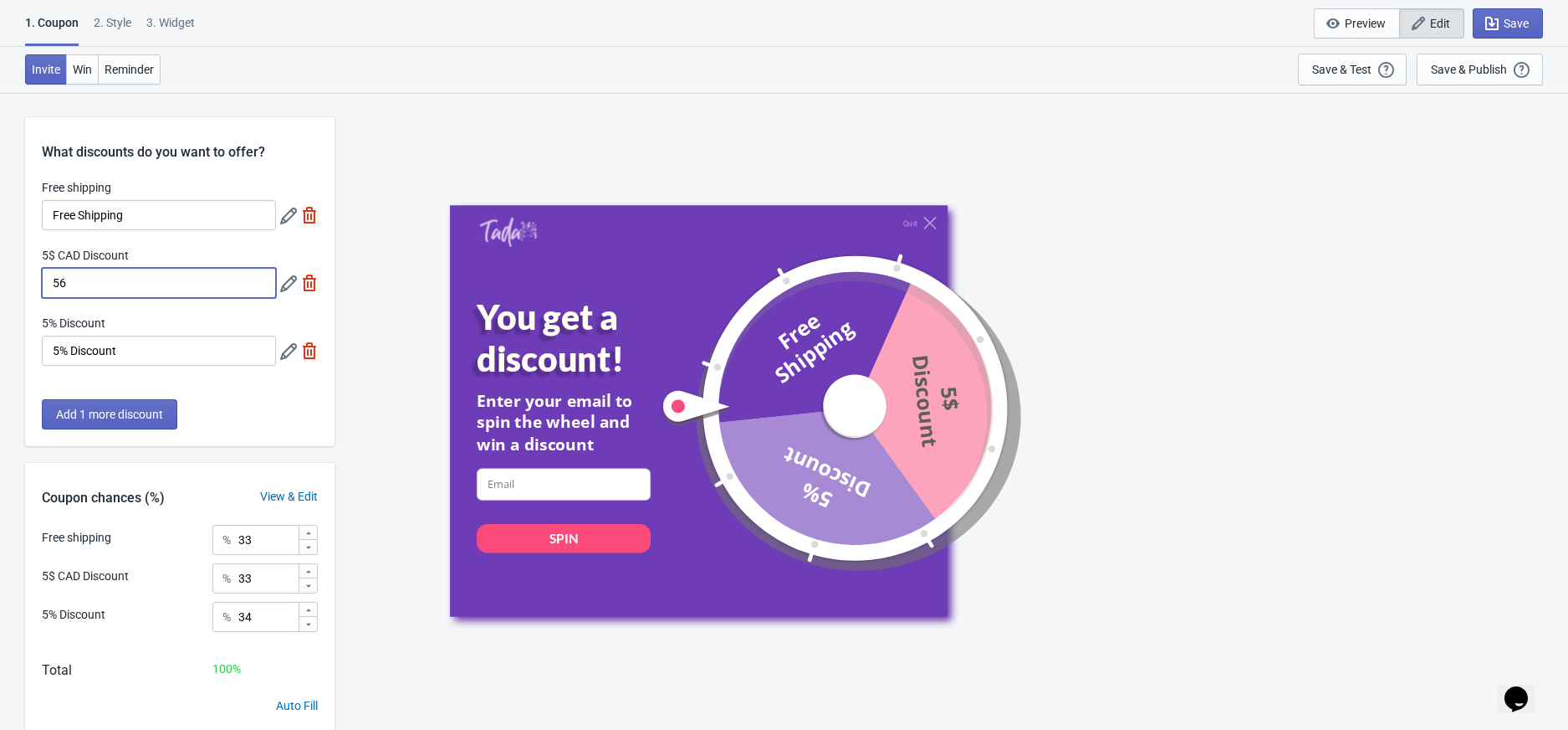
click at [133, 286] on input "56" at bounding box center [159, 283] width 234 height 30
